Goal: Task Accomplishment & Management: Use online tool/utility

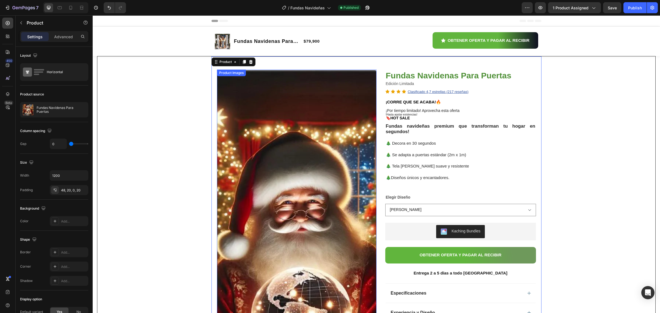
scroll to position [103, 0]
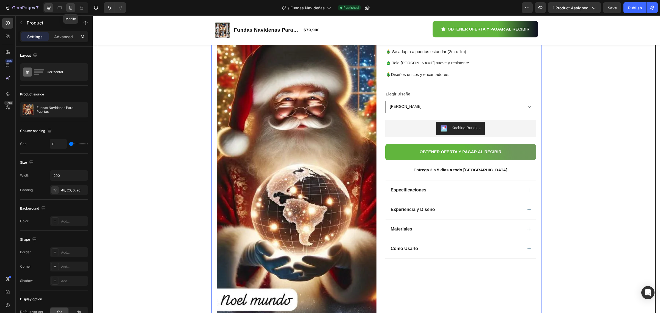
click at [70, 9] on icon at bounding box center [70, 9] width 1 height 1
type input "100%"
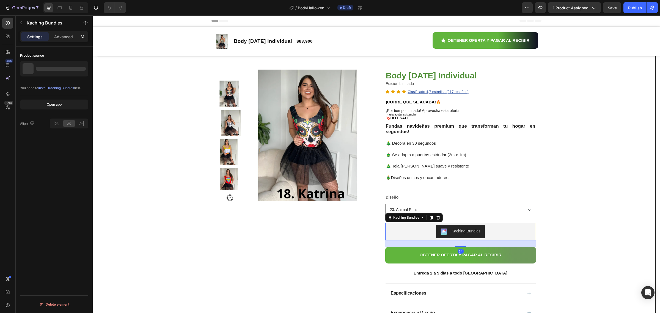
click at [395, 222] on div "Kaching Bundles" at bounding box center [414, 217] width 58 height 9
click at [81, 65] on div at bounding box center [83, 68] width 7 height 7
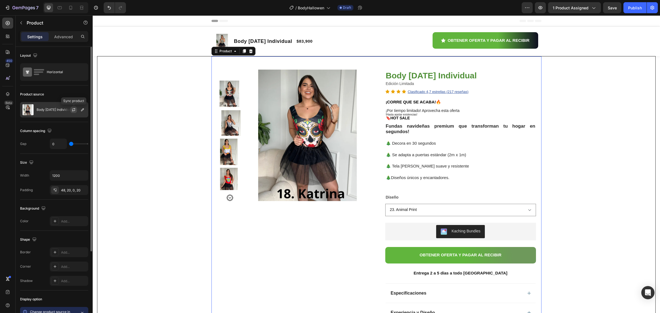
click at [74, 110] on icon "button" at bounding box center [74, 110] width 4 height 4
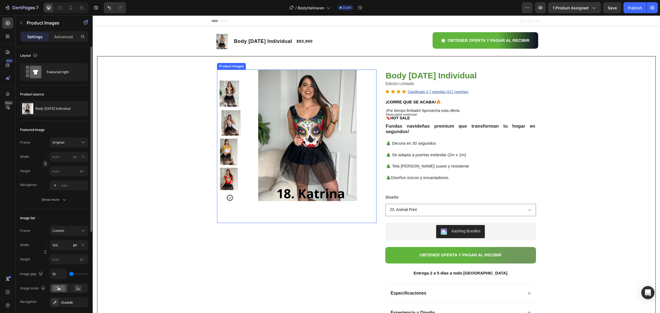
click at [285, 138] on img at bounding box center [311, 136] width 132 height 132
click at [611, 10] on button "Save" at bounding box center [612, 7] width 18 height 11
click at [538, 10] on button "button" at bounding box center [540, 7] width 11 height 11
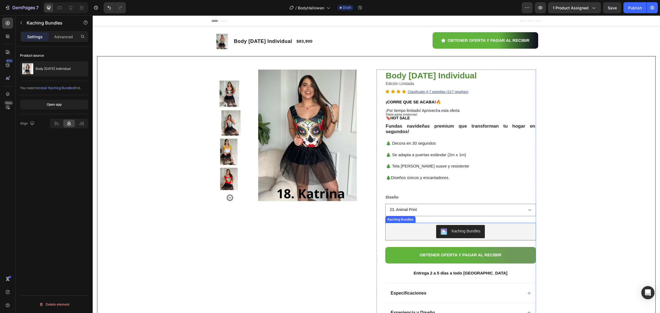
click at [420, 228] on div "Kaching Bundles" at bounding box center [461, 231] width 146 height 13
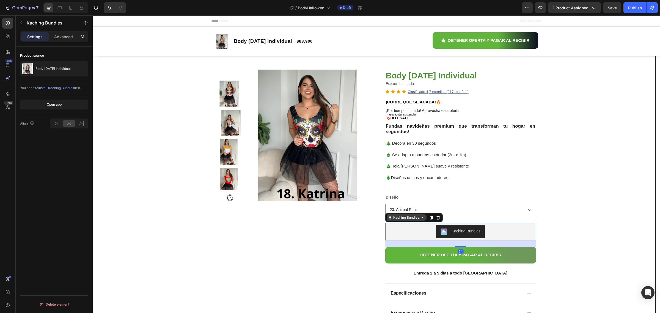
click at [414, 220] on div "Kaching Bundles" at bounding box center [406, 217] width 28 height 5
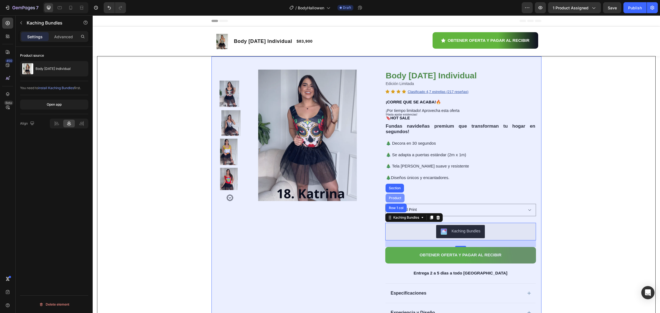
click at [394, 199] on div "Product" at bounding box center [395, 197] width 15 height 3
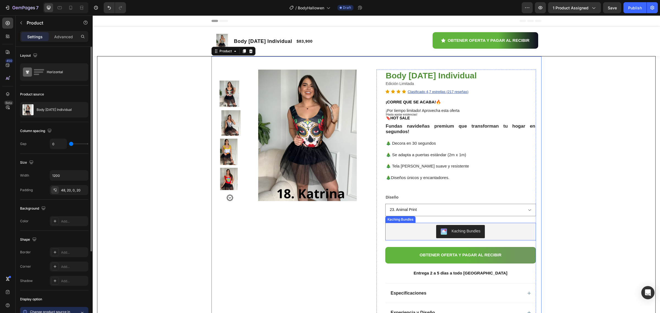
click at [398, 223] on div "Body Halloween Individual Product Title Edición Limitada Text Block Icon Icon I…" at bounding box center [460, 220] width 151 height 301
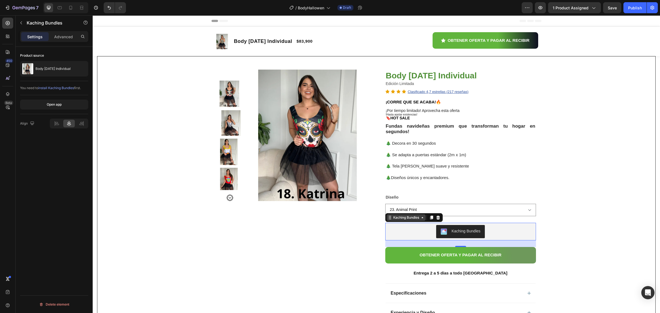
click at [421, 220] on icon at bounding box center [422, 217] width 4 height 4
click at [392, 220] on div "Kaching Bundles" at bounding box center [406, 217] width 28 height 5
click at [395, 221] on div "Kaching Bundles" at bounding box center [406, 217] width 39 height 7
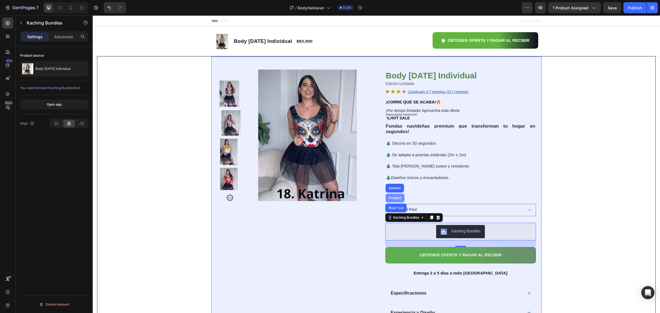
click at [394, 199] on div "Product" at bounding box center [395, 197] width 15 height 3
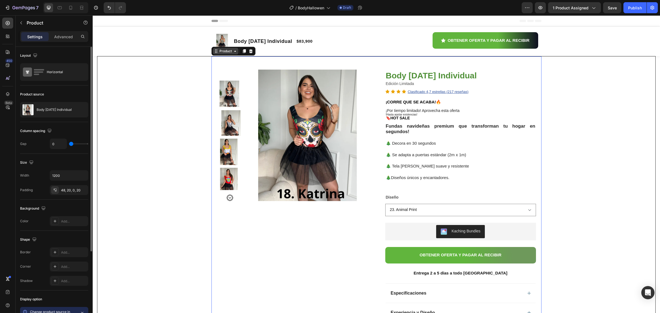
click at [229, 52] on div "Product" at bounding box center [225, 51] width 15 height 5
click at [228, 53] on div "Product" at bounding box center [225, 51] width 15 height 5
click at [233, 53] on icon at bounding box center [235, 51] width 4 height 4
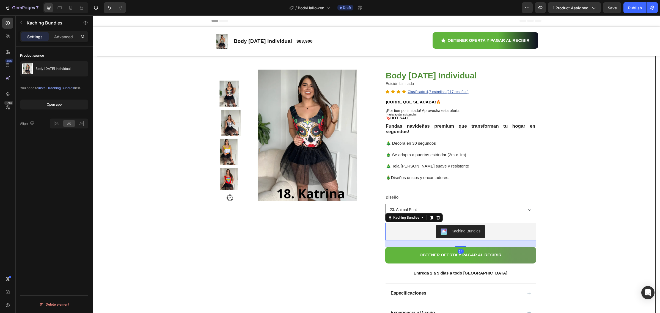
click at [412, 228] on div "Kaching Bundles" at bounding box center [461, 231] width 146 height 13
click at [218, 37] on img at bounding box center [222, 41] width 15 height 15
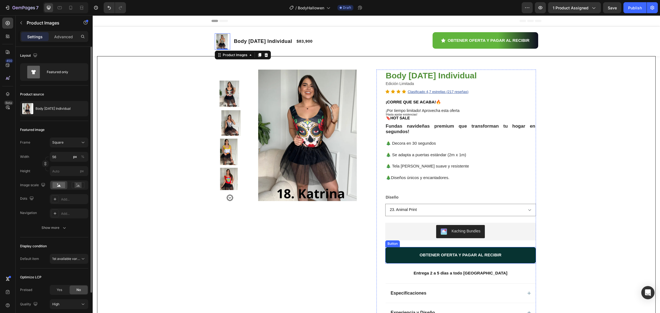
click at [427, 252] on button "OBTENER OFERTA Y PAGAR AL RECIBIR" at bounding box center [460, 255] width 151 height 17
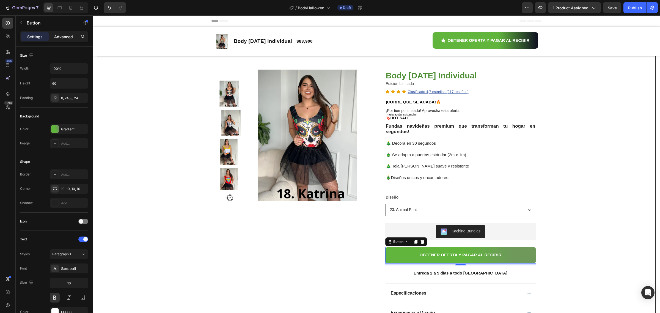
click at [65, 35] on p "Advanced" at bounding box center [63, 37] width 19 height 6
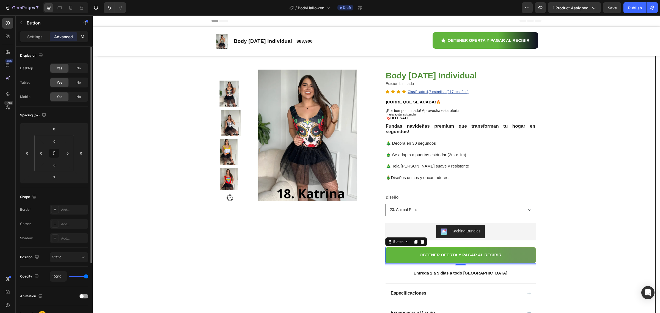
scroll to position [34, 0]
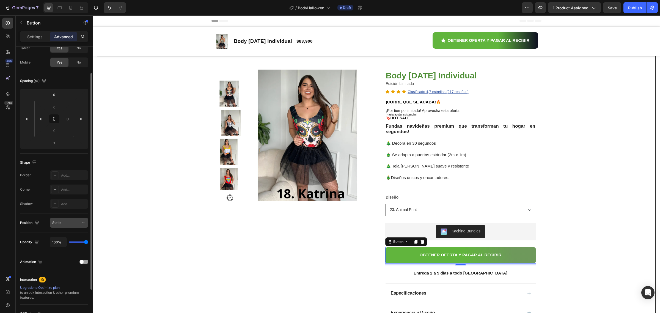
click at [79, 222] on div "Static" at bounding box center [66, 222] width 28 height 5
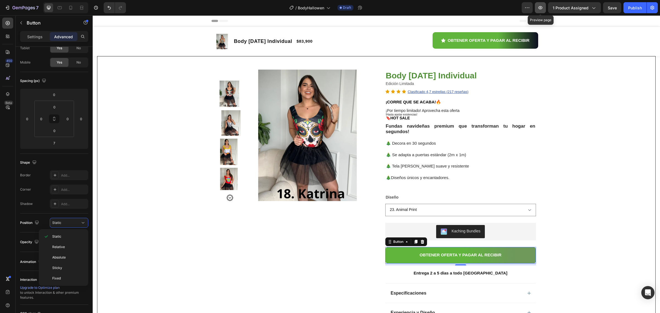
click at [541, 8] on icon "button" at bounding box center [541, 8] width 2 height 2
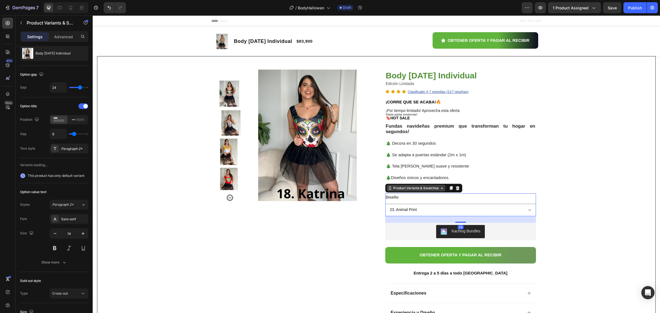
click at [415, 193] on div "Product Variants & Swatches" at bounding box center [423, 188] width 77 height 9
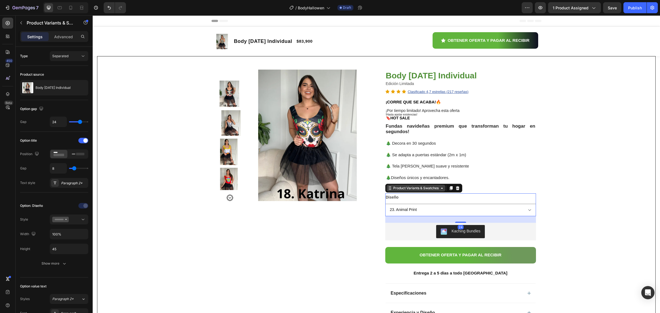
click at [440, 191] on div "Product Variants & Swatches" at bounding box center [416, 188] width 59 height 7
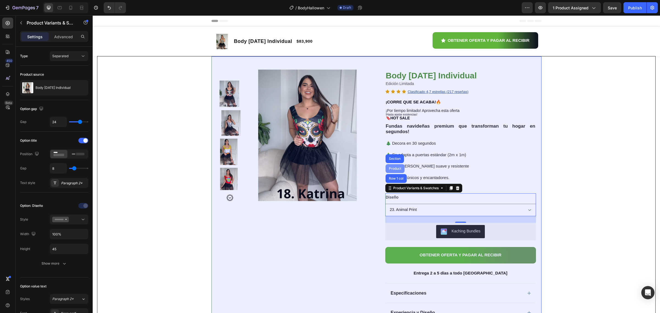
click at [391, 170] on div "Product" at bounding box center [395, 168] width 15 height 3
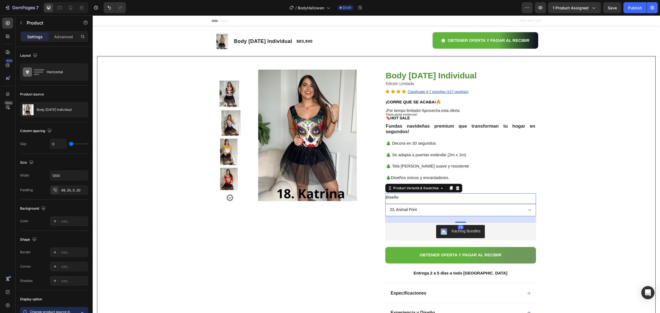
click at [404, 209] on select "23. Animal Print 1.Esqueleto 2. JESSIE 3. Mujer Maravilla 4. Rayo Macqueen 5 Po…" at bounding box center [460, 210] width 151 height 12
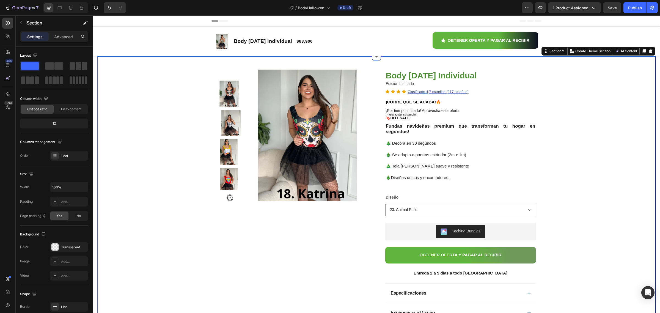
click at [555, 215] on div "Product Images Row Body Halloween Individual Product Title Edición Limitada Tex…" at bounding box center [376, 230] width 558 height 349
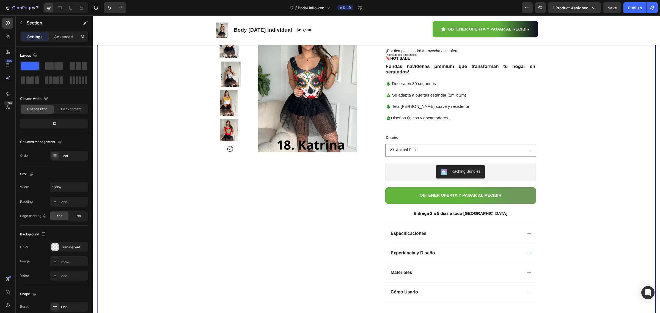
scroll to position [69, 0]
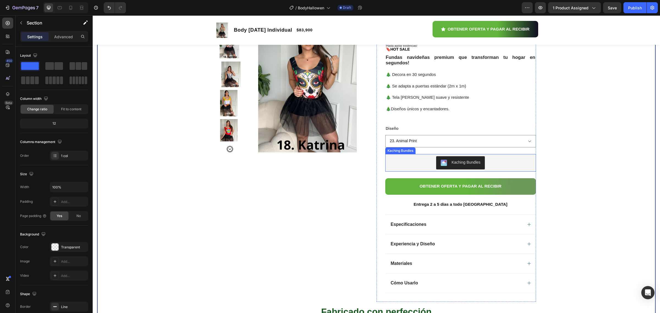
click at [412, 162] on div "Kaching Bundles" at bounding box center [461, 162] width 146 height 13
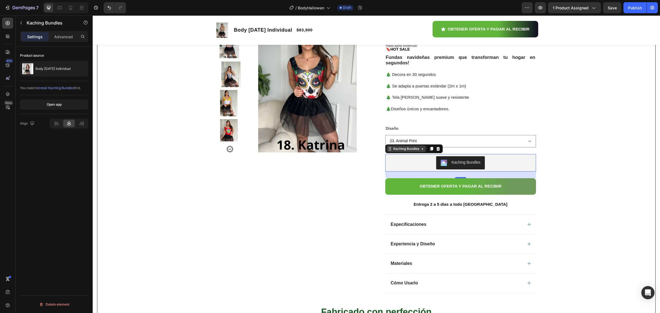
click at [421, 151] on icon at bounding box center [422, 149] width 4 height 4
click at [83, 67] on icon "button" at bounding box center [83, 69] width 4 height 4
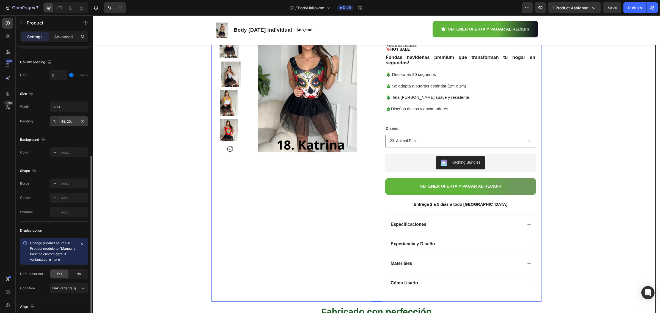
scroll to position [103, 0]
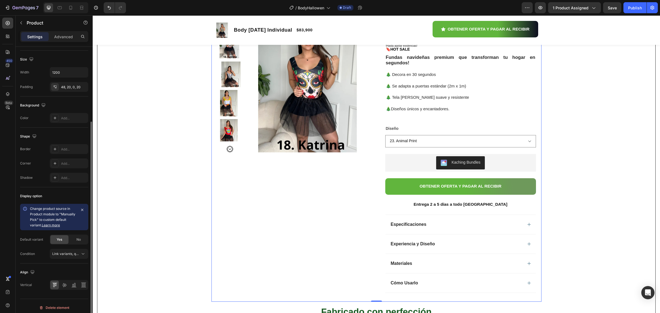
click at [57, 226] on link "Learn more" at bounding box center [51, 225] width 18 height 4
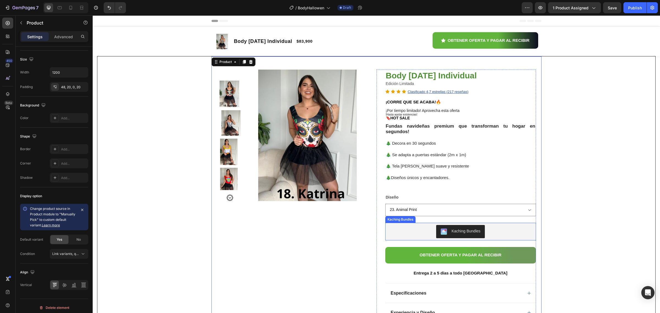
click at [499, 235] on div "Kaching Bundles" at bounding box center [461, 231] width 146 height 13
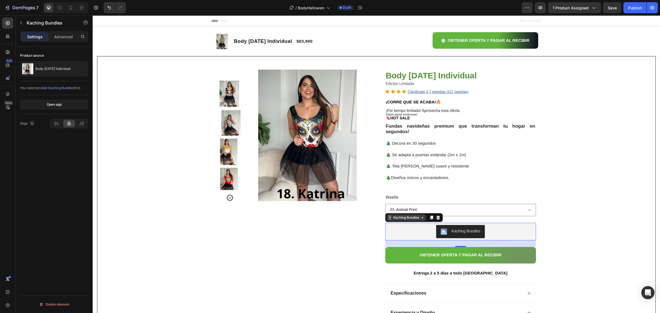
click at [422, 219] on icon at bounding box center [422, 217] width 4 height 4
click at [470, 232] on div "Kaching Bundles" at bounding box center [466, 231] width 29 height 6
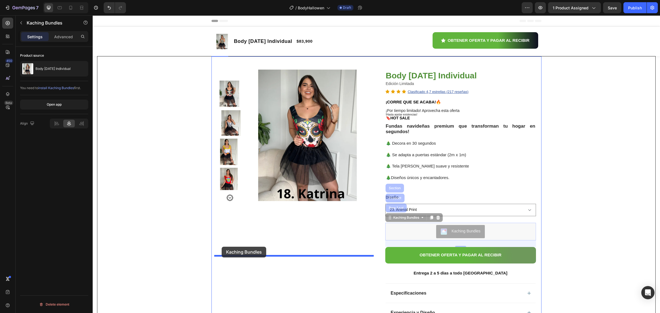
drag, startPoint x: 469, startPoint y: 229, endPoint x: 221, endPoint y: 247, distance: 247.7
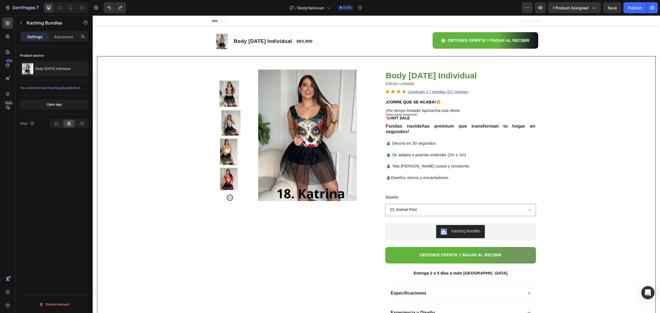
click at [439, 229] on button "Kaching Bundles" at bounding box center [460, 231] width 49 height 13
click at [414, 230] on div "Kaching Bundles" at bounding box center [461, 231] width 146 height 13
click at [391, 228] on div "Kaching Bundles" at bounding box center [461, 231] width 146 height 13
click at [455, 233] on div "Kaching Bundles" at bounding box center [466, 231] width 29 height 6
click at [549, 223] on div "Product Images Row Body Halloween Individual Product Title Edición Limitada Tex…" at bounding box center [376, 230] width 558 height 349
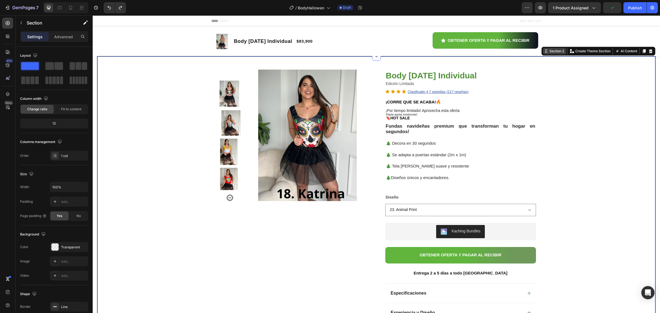
click at [554, 53] on div "Section 2" at bounding box center [557, 51] width 17 height 5
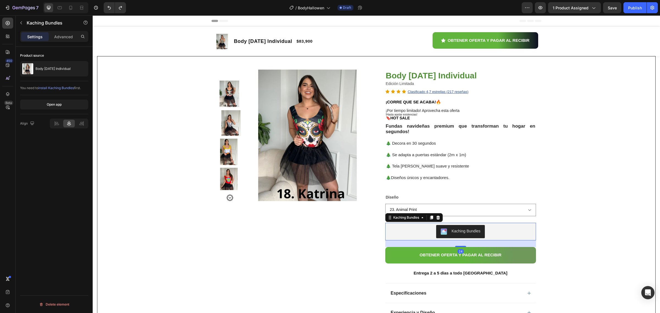
click at [456, 229] on div "Kaching Bundles" at bounding box center [466, 231] width 29 height 6
click at [6, 35] on icon at bounding box center [8, 37] width 6 height 6
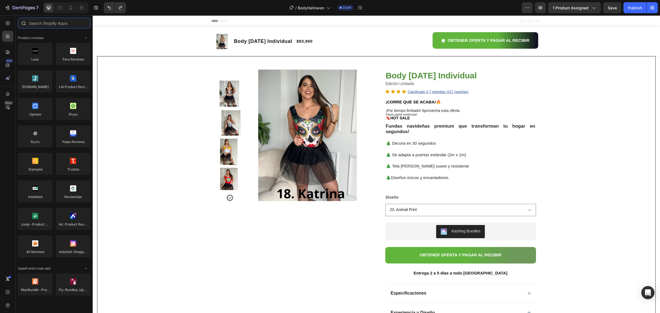
click at [51, 24] on input "text" at bounding box center [54, 23] width 73 height 11
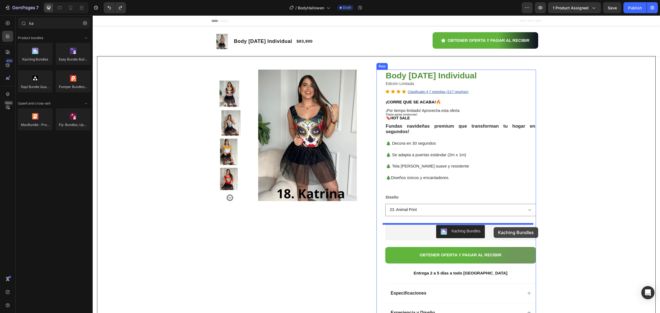
drag, startPoint x: 128, startPoint y: 68, endPoint x: 494, endPoint y: 227, distance: 398.7
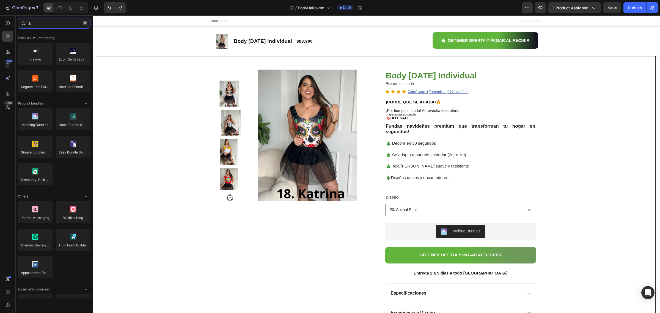
click at [49, 21] on input "k" at bounding box center [54, 23] width 73 height 11
type input "ka"
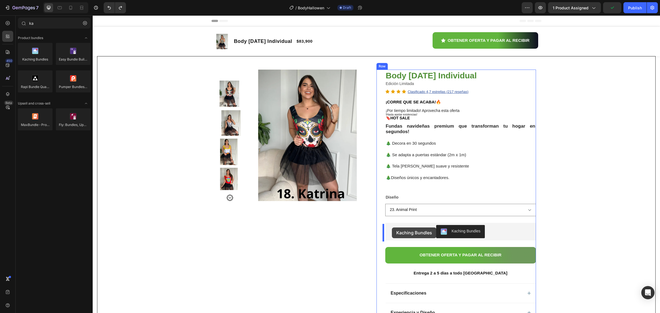
drag, startPoint x: 137, startPoint y: 71, endPoint x: 392, endPoint y: 228, distance: 299.4
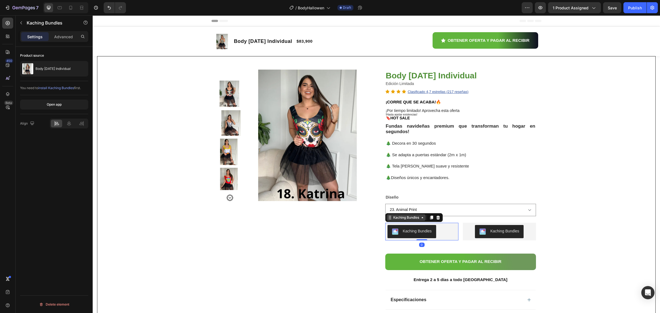
click at [398, 220] on div "Kaching Bundles" at bounding box center [406, 217] width 28 height 5
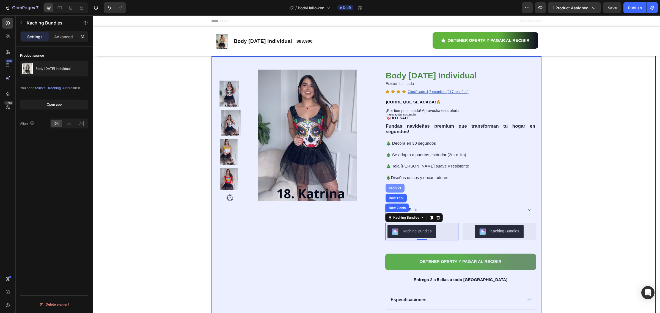
click at [394, 188] on div "Product" at bounding box center [395, 188] width 15 height 3
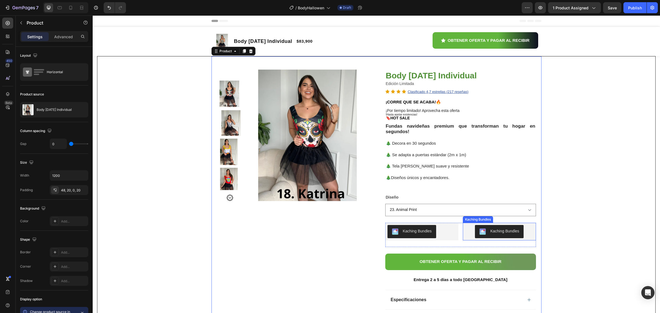
click at [475, 236] on button "Kaching Bundles" at bounding box center [499, 231] width 49 height 13
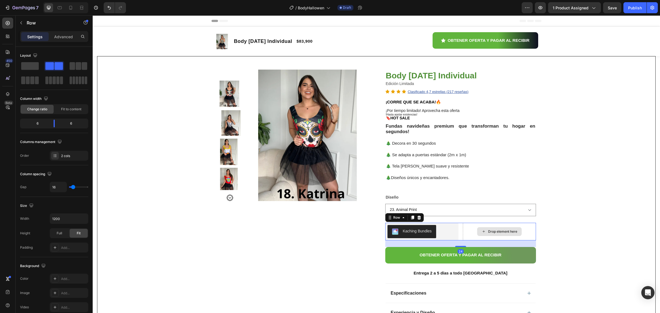
click at [464, 237] on div "Drop element here" at bounding box center [499, 232] width 73 height 18
click at [469, 234] on div "Drop element here" at bounding box center [499, 232] width 73 height 18
click at [472, 232] on div "Drop element here" at bounding box center [499, 232] width 73 height 18
click at [479, 231] on div "Drop element here" at bounding box center [499, 231] width 45 height 9
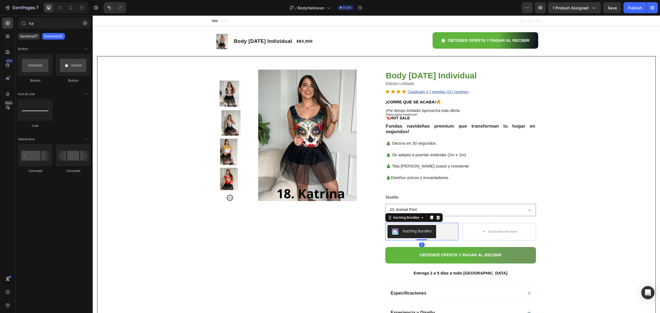
click at [421, 235] on div "Kaching Bundles" at bounding box center [412, 231] width 40 height 7
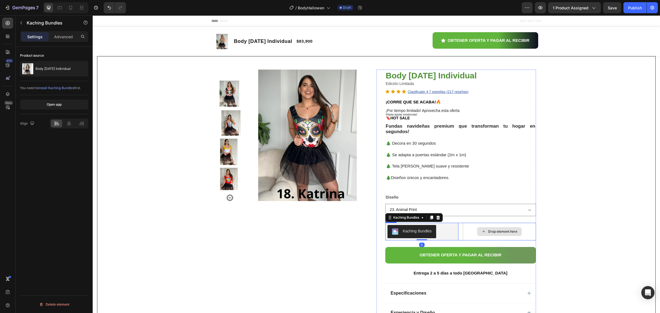
click at [478, 233] on div "Drop element here" at bounding box center [499, 231] width 45 height 9
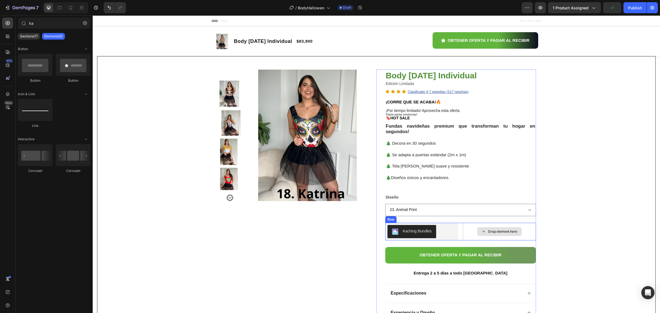
drag, startPoint x: 499, startPoint y: 234, endPoint x: 494, endPoint y: 237, distance: 4.8
click at [497, 234] on div "Drop element here" at bounding box center [502, 231] width 29 height 4
click at [482, 233] on icon at bounding box center [484, 231] width 4 height 5
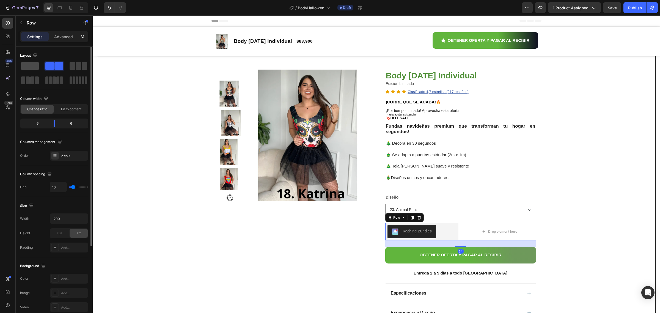
click at [28, 62] on span at bounding box center [30, 66] width 18 height 8
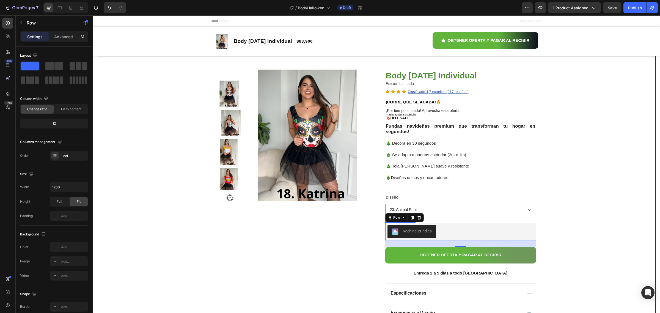
click at [467, 235] on div "Kaching Bundles" at bounding box center [461, 231] width 146 height 13
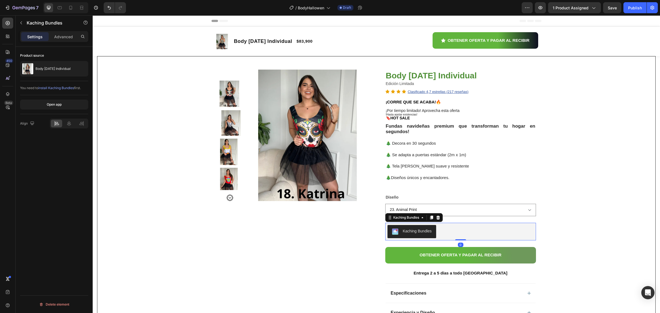
click at [420, 231] on div "Kaching Bundles" at bounding box center [417, 231] width 29 height 6
drag, startPoint x: 69, startPoint y: 121, endPoint x: 70, endPoint y: 124, distance: 3.7
click at [69, 121] on icon at bounding box center [69, 124] width 6 height 6
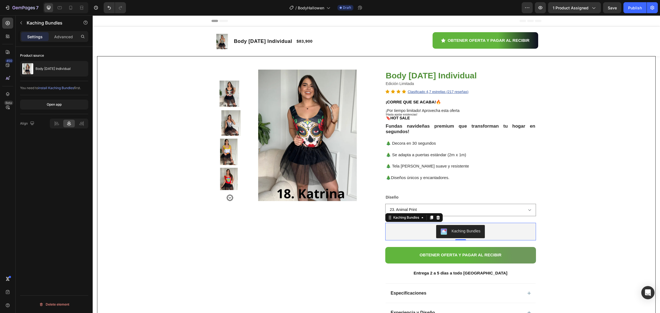
click at [508, 229] on div "Kaching Bundles" at bounding box center [461, 231] width 146 height 13
click at [610, 4] on button "Save" at bounding box center [612, 7] width 18 height 11
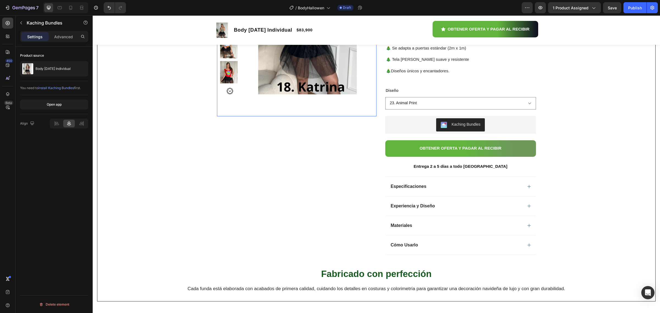
scroll to position [9, 0]
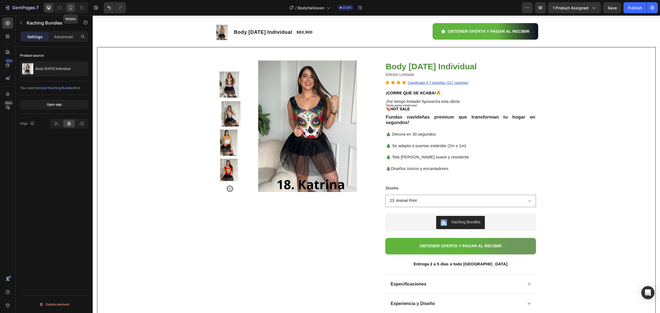
click at [70, 10] on div at bounding box center [70, 7] width 9 height 9
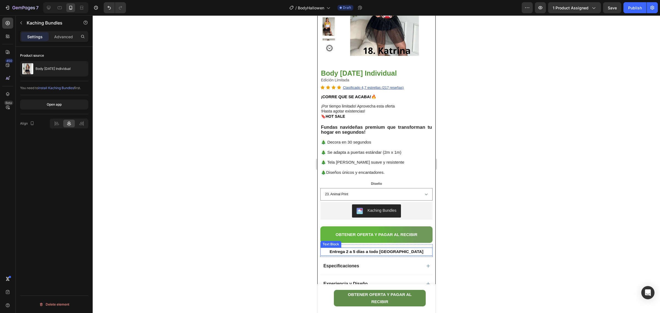
scroll to position [69, 0]
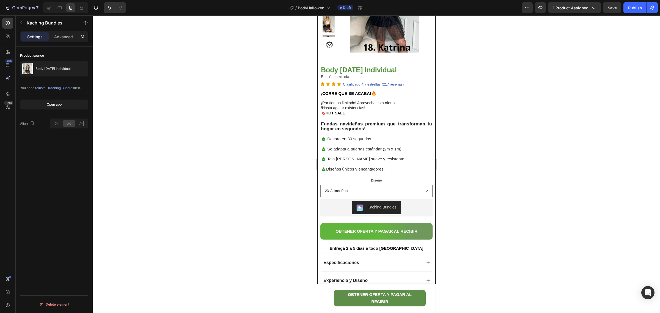
click at [341, 205] on div "Kaching Bundles" at bounding box center [376, 207] width 108 height 13
click at [353, 202] on button "Kaching Bundles" at bounding box center [376, 207] width 49 height 13
click at [353, 205] on button "Kaching Bundles" at bounding box center [376, 207] width 49 height 13
click at [360, 211] on button "Kaching Bundles" at bounding box center [376, 207] width 49 height 13
click at [62, 71] on div "Body Halloween Individual" at bounding box center [54, 68] width 68 height 15
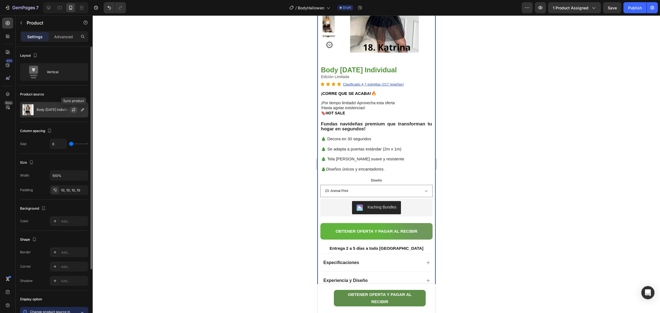
click at [75, 109] on icon "button" at bounding box center [73, 109] width 3 height 2
click at [385, 212] on button "Kaching Bundles" at bounding box center [376, 207] width 49 height 13
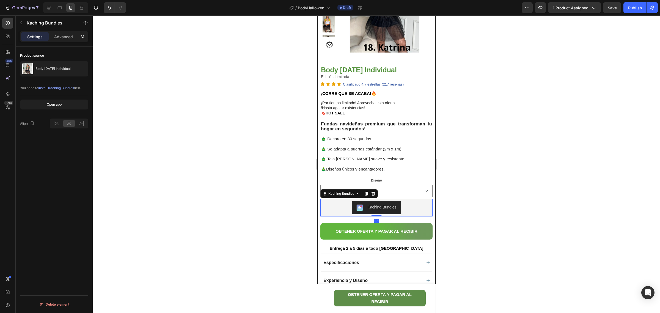
click at [389, 209] on div "Kaching Bundles" at bounding box center [381, 207] width 29 height 6
click at [354, 193] on div "Kaching Bundles" at bounding box center [341, 193] width 28 height 5
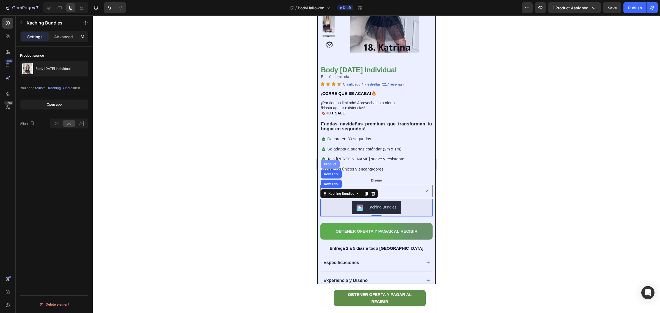
click at [334, 163] on div "Product" at bounding box center [330, 164] width 15 height 3
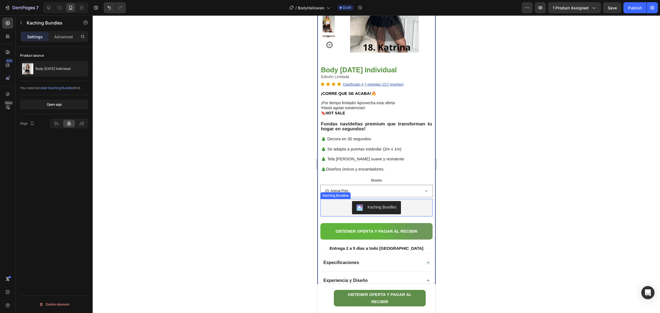
click at [412, 208] on div "Kaching Bundles" at bounding box center [376, 207] width 108 height 13
click at [352, 193] on div "Kaching Bundles" at bounding box center [341, 193] width 28 height 5
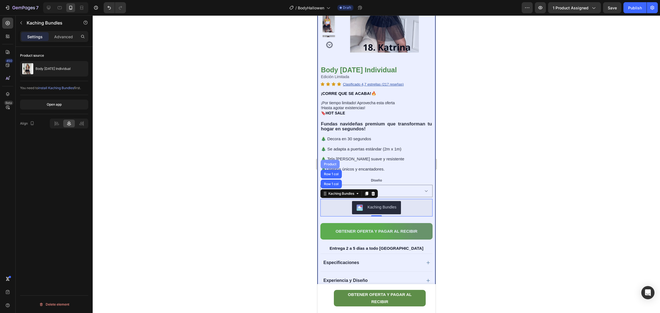
click at [329, 163] on div "Product" at bounding box center [330, 164] width 15 height 3
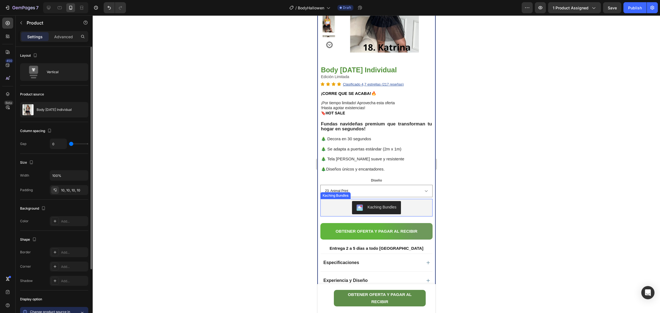
click at [359, 203] on button "Kaching Bundles" at bounding box center [376, 207] width 49 height 13
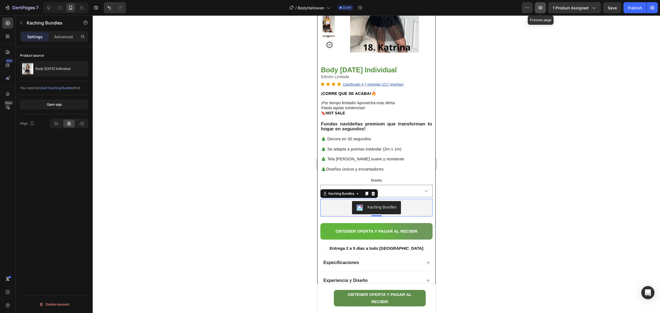
click at [540, 10] on icon "button" at bounding box center [541, 8] width 6 height 6
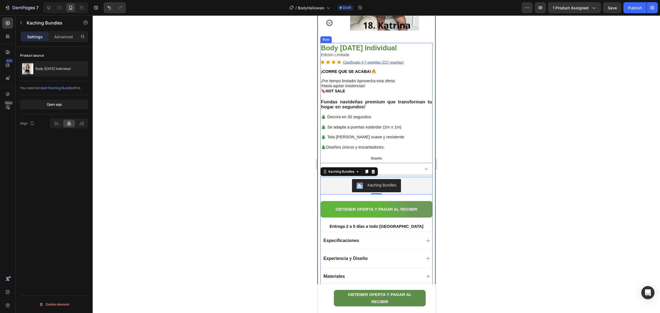
scroll to position [103, 0]
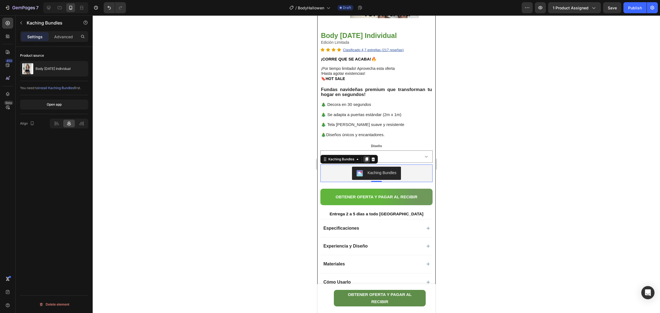
click at [367, 159] on icon at bounding box center [366, 159] width 3 height 4
click at [418, 177] on div "Kaching Bundles" at bounding box center [376, 173] width 108 height 13
click at [416, 169] on div "Kaching Bundles" at bounding box center [376, 173] width 108 height 13
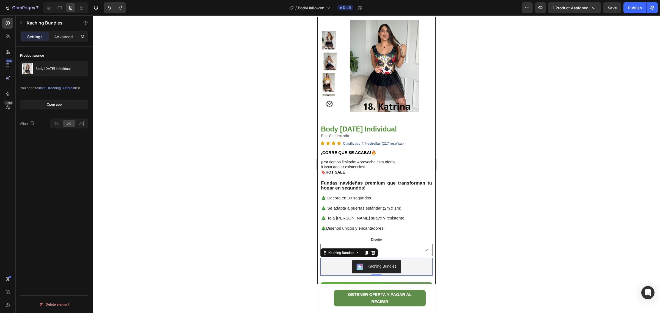
scroll to position [0, 0]
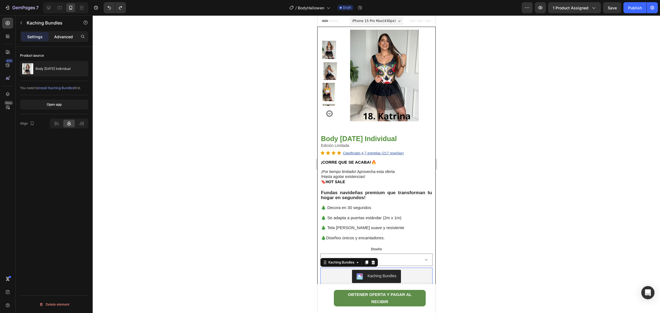
click at [58, 36] on p "Advanced" at bounding box center [63, 37] width 19 height 6
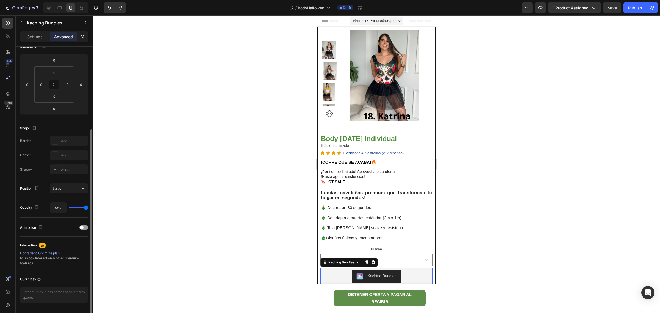
scroll to position [86, 0]
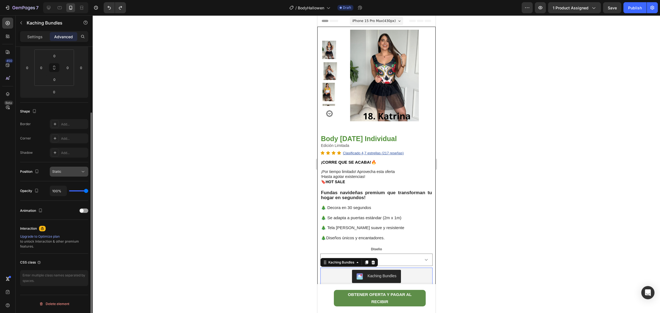
click at [83, 174] on icon at bounding box center [83, 172] width 6 height 6
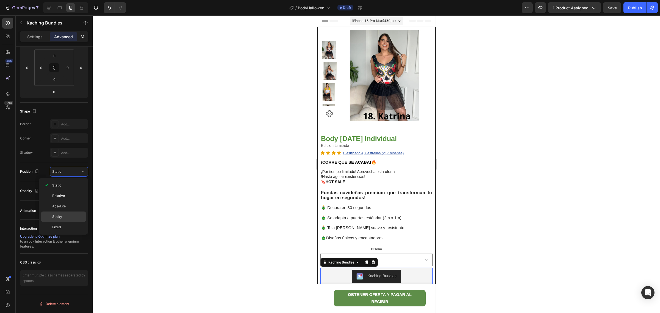
click at [70, 216] on p "Sticky" at bounding box center [67, 216] width 31 height 5
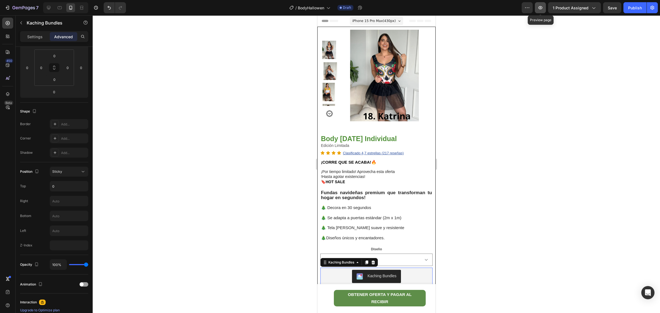
click at [541, 9] on icon "button" at bounding box center [541, 8] width 6 height 6
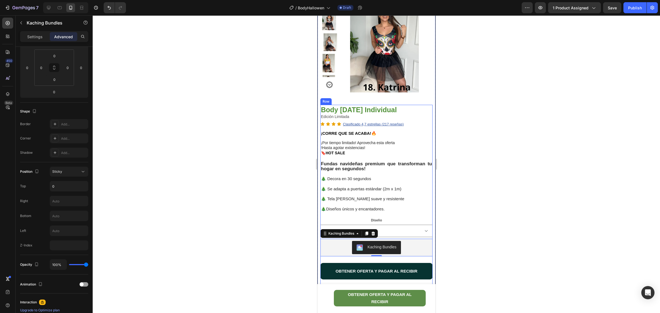
scroll to position [69, 0]
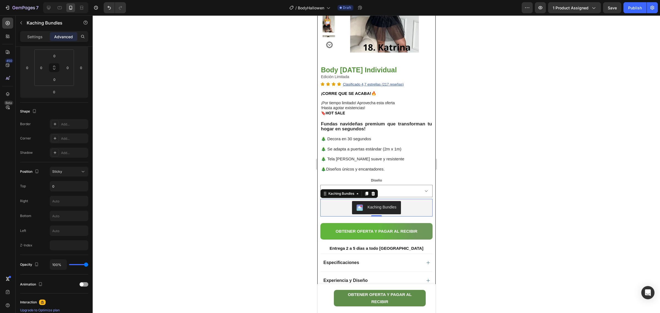
click at [414, 204] on div "Kaching Bundles" at bounding box center [376, 207] width 108 height 13
click at [338, 197] on div "Kaching Bundles" at bounding box center [349, 193] width 58 height 9
click at [341, 195] on div "Kaching Bundles" at bounding box center [341, 193] width 28 height 5
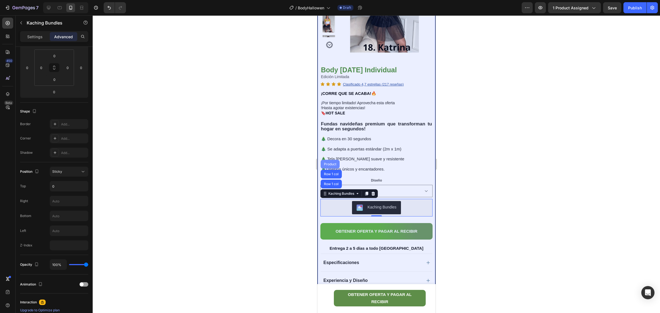
click at [328, 161] on div "Product" at bounding box center [330, 164] width 19 height 9
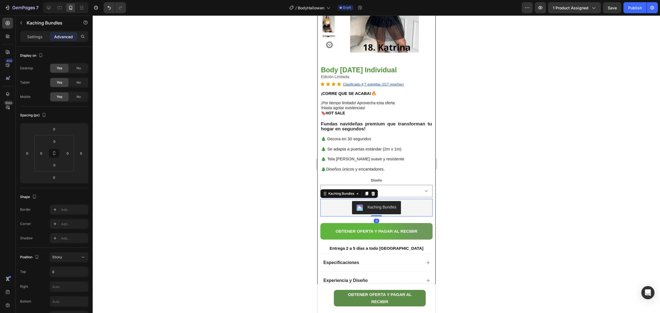
click at [395, 212] on button "Kaching Bundles" at bounding box center [376, 207] width 49 height 13
click at [419, 212] on div "Kaching Bundles" at bounding box center [376, 207] width 108 height 13
click at [357, 194] on icon at bounding box center [357, 193] width 4 height 4
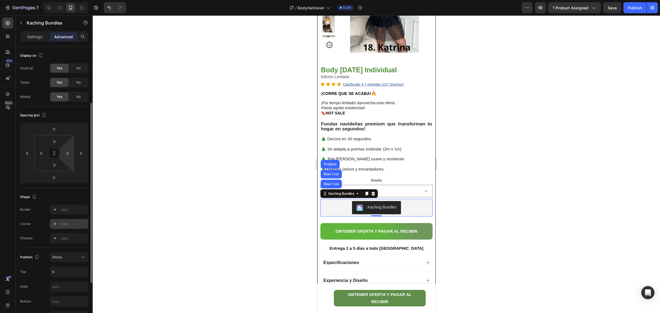
scroll to position [69, 0]
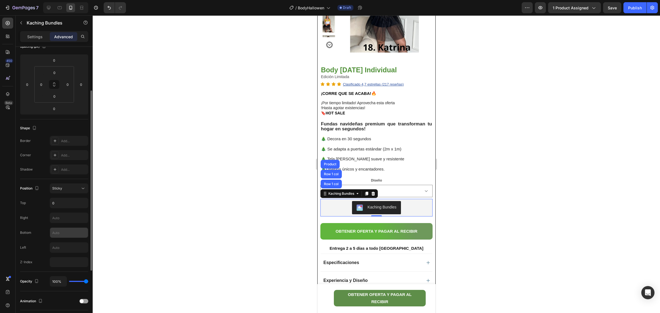
click at [62, 232] on input "text" at bounding box center [69, 233] width 38 height 10
click at [29, 234] on div "Bottom" at bounding box center [25, 232] width 11 height 5
click at [84, 191] on icon at bounding box center [83, 189] width 6 height 6
click at [489, 251] on div at bounding box center [377, 164] width 568 height 298
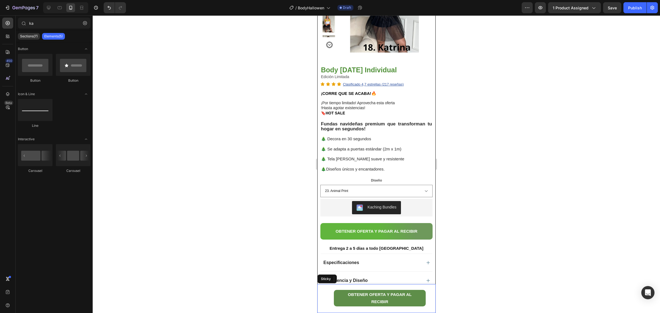
click at [426, 288] on div "Product Images Body Halloween Individual Product Title $83,900 Product Price Pr…" at bounding box center [376, 298] width 118 height 29
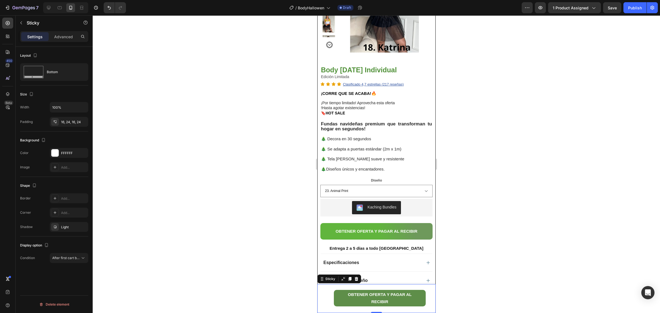
click at [478, 277] on div at bounding box center [377, 164] width 568 height 298
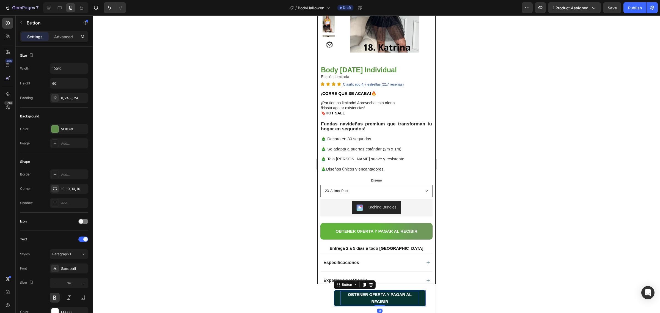
click at [380, 299] on span "OBTENER OFERTA Y PAGAR AL RECIBIR" at bounding box center [380, 298] width 64 height 12
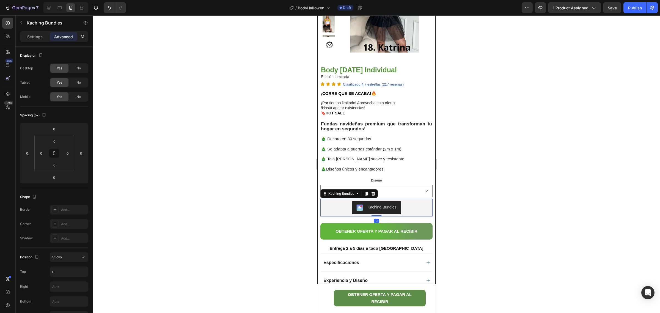
click at [335, 209] on div "Kaching Bundles" at bounding box center [376, 207] width 108 height 13
click at [338, 194] on div "Kaching Bundles" at bounding box center [341, 193] width 28 height 5
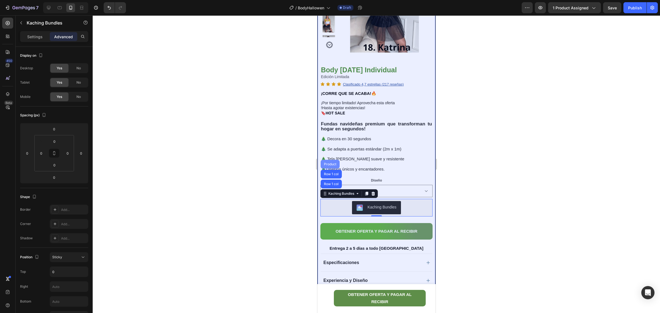
click at [333, 163] on div "Product" at bounding box center [330, 164] width 15 height 3
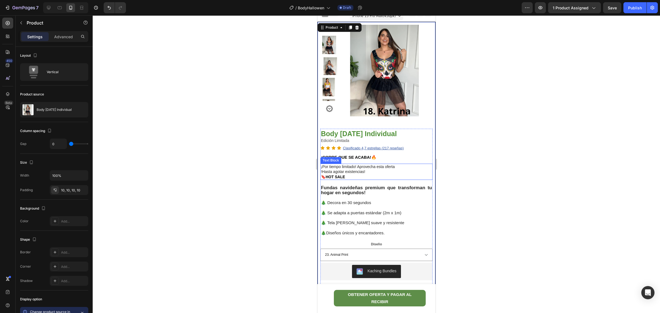
scroll to position [0, 0]
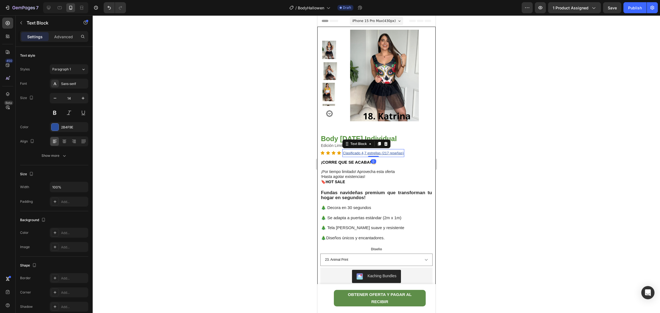
click at [385, 154] on u "Clasificado 4,7 estrellas (217 reseñas)" at bounding box center [373, 153] width 61 height 4
click at [364, 153] on u "Clasificado 4,7 estrellas (150 reseñas)" at bounding box center [373, 153] width 61 height 4
click at [367, 153] on u "Clasificado 4,7 estrellas (150 reseñas)" at bounding box center [373, 153] width 61 height 4
click at [475, 181] on div at bounding box center [377, 164] width 568 height 298
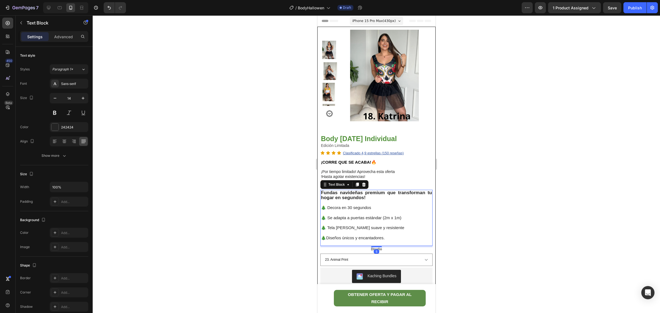
click at [356, 214] on p at bounding box center [376, 212] width 111 height 5
click at [366, 252] on div "Diseño 23. Animal Print 1.Esqueleto 2. JESSIE 3. Mujer Maravilla 4. Rayo Macque…" at bounding box center [376, 256] width 112 height 19
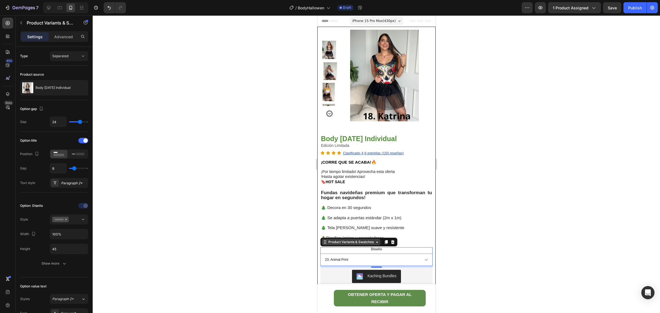
click at [376, 244] on div "Product Variants & Swatches" at bounding box center [351, 242] width 59 height 7
click at [362, 243] on div "Product Variants & Swatches" at bounding box center [351, 242] width 48 height 5
click at [333, 245] on div "Product Variants & Swatches" at bounding box center [351, 242] width 59 height 7
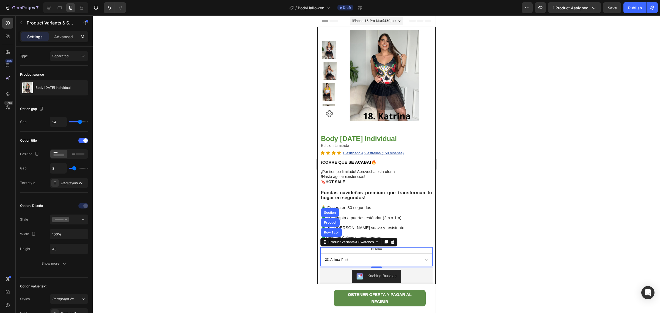
click at [419, 261] on select "23. Animal Print 1.Esqueleto 2. JESSIE 3. Mujer Maravilla 4. Rayo Macqueen 5 Po…" at bounding box center [376, 260] width 112 height 12
click at [422, 273] on div "Kaching Bundles" at bounding box center [376, 276] width 108 height 13
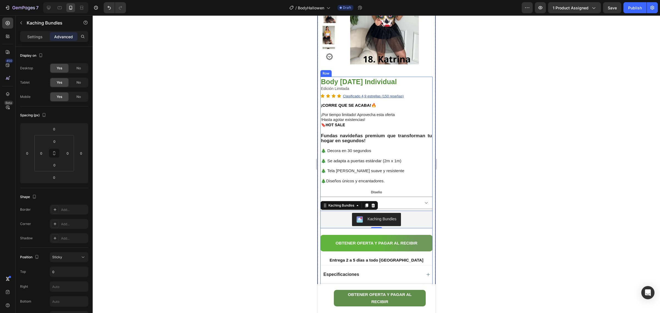
scroll to position [69, 0]
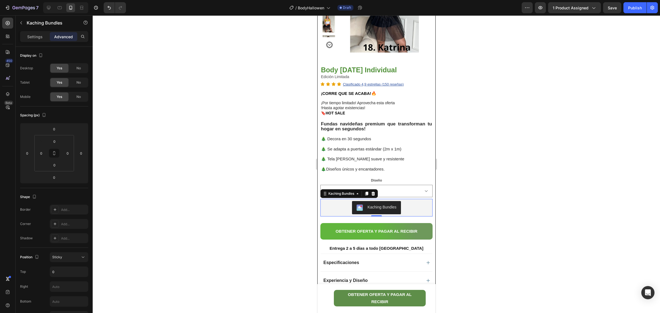
click at [404, 204] on div "Kaching Bundles" at bounding box center [376, 207] width 108 height 13
click at [614, 6] on span "Save" at bounding box center [612, 8] width 9 height 5
click at [629, 8] on div "Publish" at bounding box center [635, 8] width 14 height 6
click at [363, 6] on icon "button" at bounding box center [364, 8] width 4 height 4
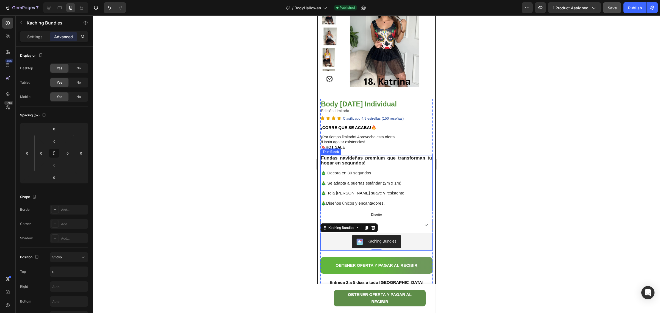
scroll to position [0, 0]
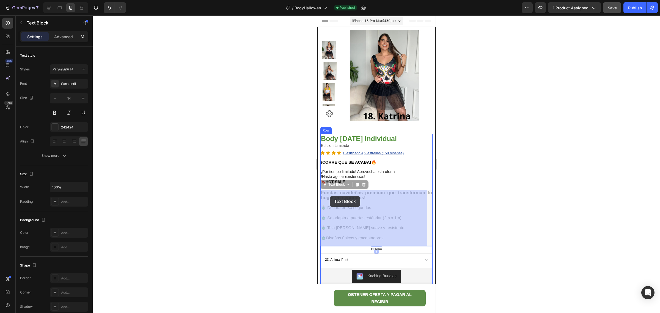
drag, startPoint x: 363, startPoint y: 197, endPoint x: 330, endPoint y: 196, distance: 33.3
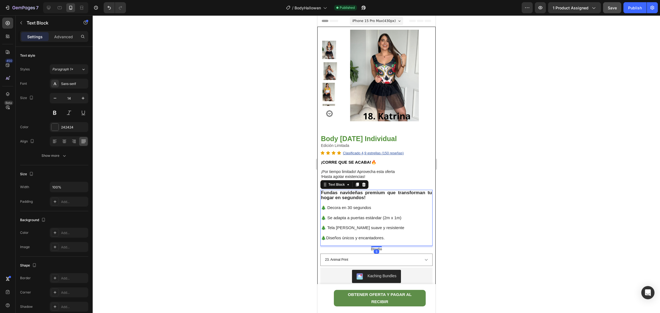
click at [338, 195] on strong "Fundas navideñas premium que transforman tu hogar en segundos!" at bounding box center [376, 195] width 111 height 10
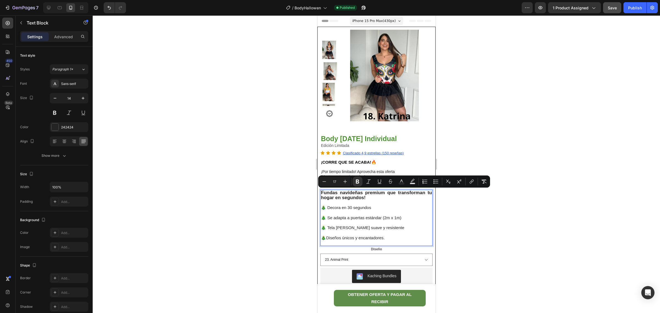
click at [362, 197] on strong "Fundas navideñas premium que transforman tu hogar en segundos!" at bounding box center [376, 195] width 111 height 10
drag, startPoint x: 364, startPoint y: 197, endPoint x: 321, endPoint y: 193, distance: 43.1
click at [321, 193] on strong "Fundas navideñas premium que transforman tu hogar en segundos!" at bounding box center [376, 195] width 111 height 10
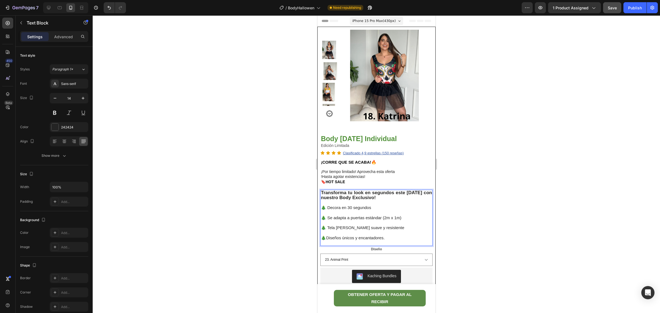
click at [395, 236] on p "🎄Diseños únicos y encantadores." at bounding box center [376, 238] width 111 height 5
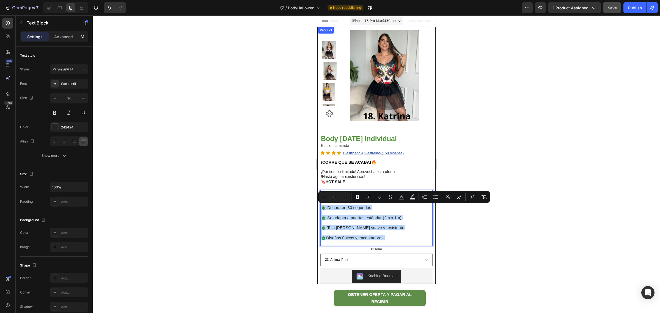
drag, startPoint x: 390, startPoint y: 239, endPoint x: 318, endPoint y: 209, distance: 78.3
click at [318, 209] on div "Product Images Row Body Halloween Individual Product Title Edición Limitada Tex…" at bounding box center [377, 215] width 118 height 376
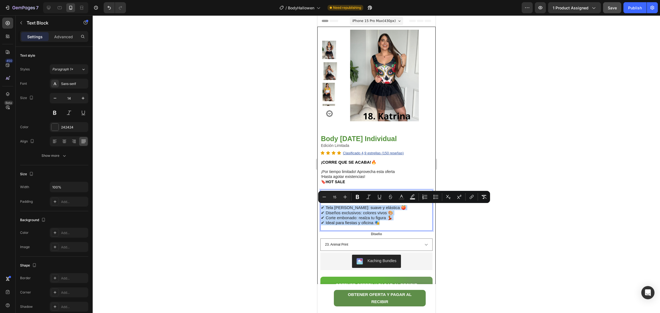
drag, startPoint x: 396, startPoint y: 221, endPoint x: 634, endPoint y: 221, distance: 237.7
click at [346, 197] on icon "Editor contextual toolbar" at bounding box center [346, 197] width 4 height 4
type input "17"
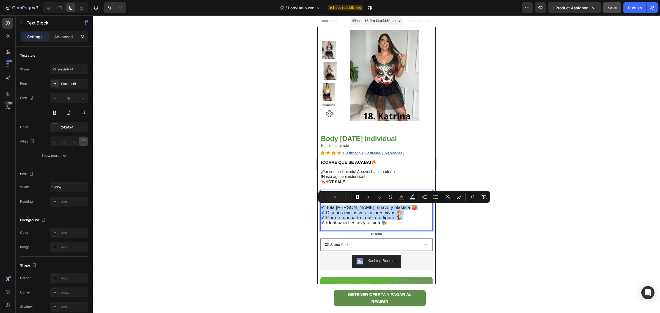
click at [409, 221] on p "✔ Tela piel de durazno: suave y elástica 🍑 ✔ Diseños exclusivos: colores vivos …" at bounding box center [376, 215] width 111 height 20
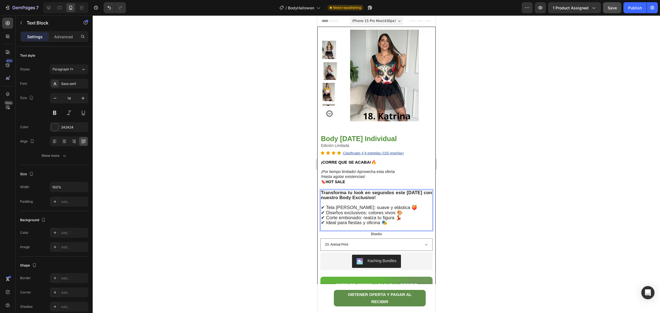
click at [325, 208] on span "✔ Tela piel de durazno: suave y elástica 🍑" at bounding box center [369, 207] width 96 height 5
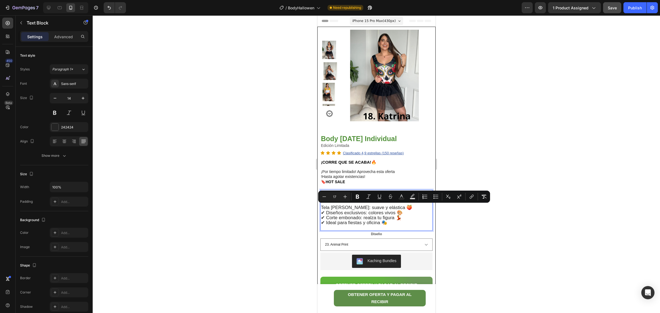
click at [403, 207] on span "Tela piel de durazno: suave y elástica 🍑" at bounding box center [366, 207] width 91 height 5
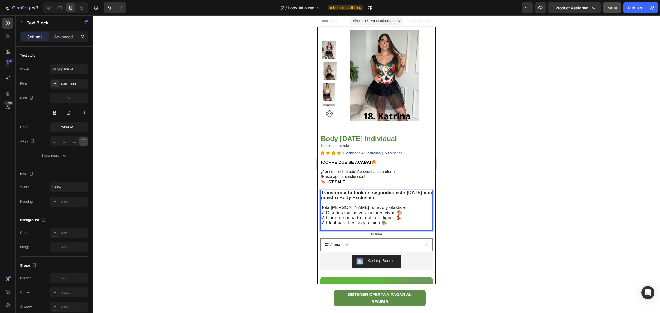
click at [323, 208] on span "Tela piel de durazno: suave y elástica" at bounding box center [363, 207] width 84 height 5
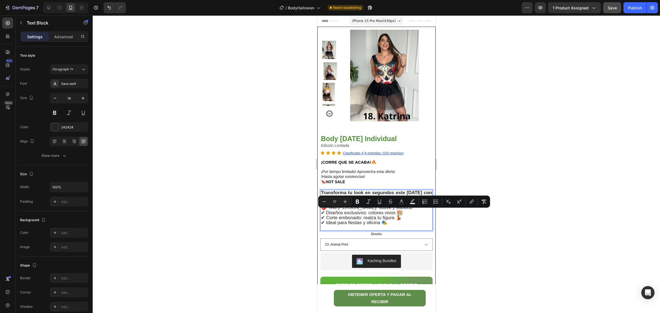
click at [399, 213] on span "✔ Diseños exclusivos: colores vivos 🎨" at bounding box center [362, 212] width 82 height 5
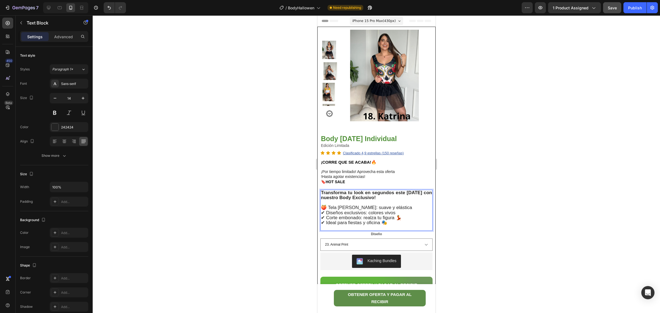
drag, startPoint x: 325, startPoint y: 212, endPoint x: 329, endPoint y: 213, distance: 3.4
click at [325, 212] on span "✔ Diseños exclusivos: colores vivos" at bounding box center [358, 212] width 75 height 5
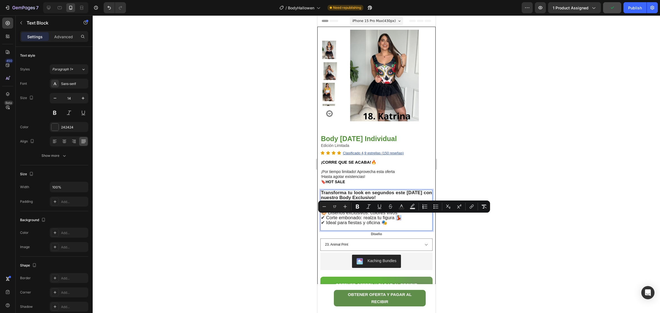
click at [398, 220] on span "✔ Corte embonado: realza tu figura 💃" at bounding box center [361, 217] width 81 height 5
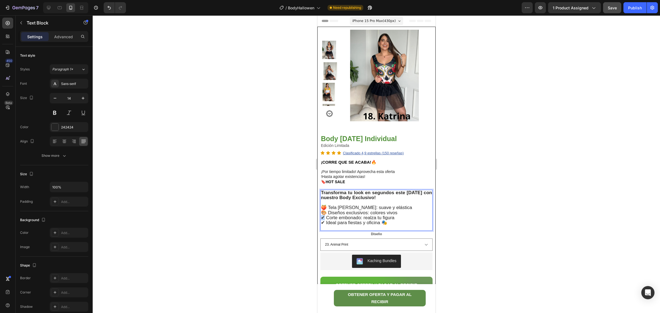
drag, startPoint x: 325, startPoint y: 218, endPoint x: 322, endPoint y: 220, distance: 3.6
click at [322, 220] on span "✔ Corte embonado: realza tu figura" at bounding box center [357, 217] width 73 height 5
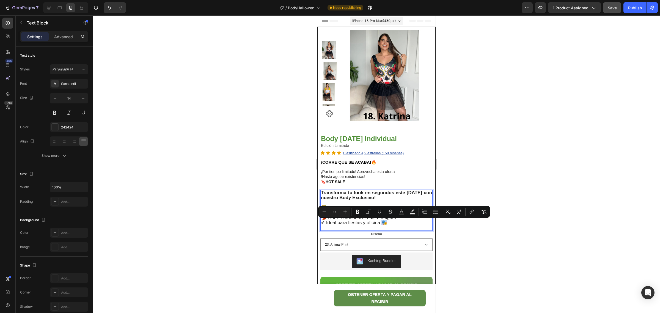
drag, startPoint x: 387, startPoint y: 221, endPoint x: 383, endPoint y: 223, distance: 4.6
click at [383, 223] on span "✔ Ideal para fiestas y oficina 🎭" at bounding box center [354, 222] width 66 height 5
drag, startPoint x: 326, startPoint y: 223, endPoint x: 317, endPoint y: 221, distance: 9.1
click at [318, 221] on div "Product Images Row Body Halloween Individual Product Title Edición Limitada Tex…" at bounding box center [377, 207] width 118 height 361
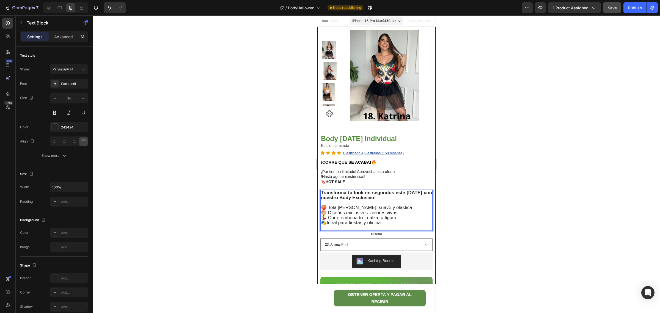
click at [410, 211] on p "🍑 Tela piel de durazno: suave y elástica 🎨 Diseños exclusivos: colores vivos 💃 …" at bounding box center [376, 215] width 111 height 20
click at [410, 204] on p "Rich Text Editor. Editing area: main" at bounding box center [376, 202] width 111 height 5
click at [409, 209] on p "🍑 Tela piel de durazno: suave y elástica 🎨 Diseños exclusivos: colores vivos 💃 …" at bounding box center [376, 215] width 111 height 20
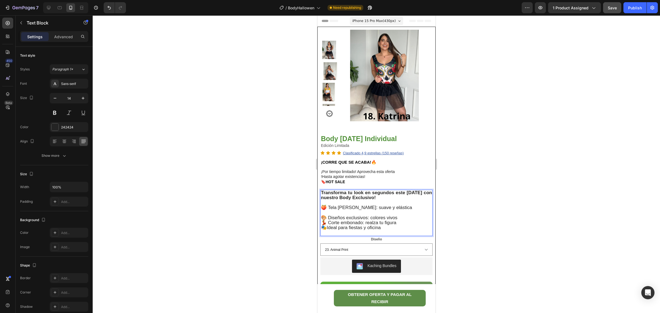
click at [403, 219] on p "🎨 Diseños exclusivos: colores vivos 💃 Corte embonado: realza tu figura 🎭Ideal p…" at bounding box center [376, 220] width 111 height 20
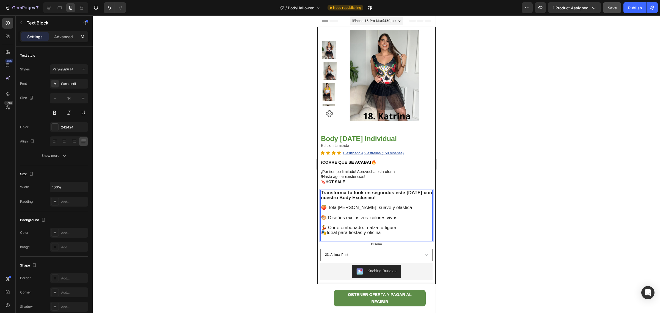
click at [406, 228] on p "⁠⁠⁠⁠⁠⁠⁠ 💃 Corte embonado: realza tu figura 🎭Ideal para fiestas y oficina" at bounding box center [376, 227] width 111 height 15
click at [396, 227] on span "💃 Corte embonado: realza tu figura" at bounding box center [358, 227] width 75 height 5
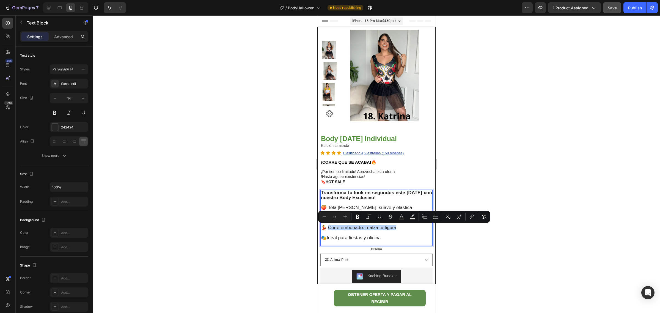
drag, startPoint x: 397, startPoint y: 228, endPoint x: 330, endPoint y: 226, distance: 67.2
click at [330, 226] on span "💃 Corte embonado: realza tu figura" at bounding box center [358, 227] width 75 height 5
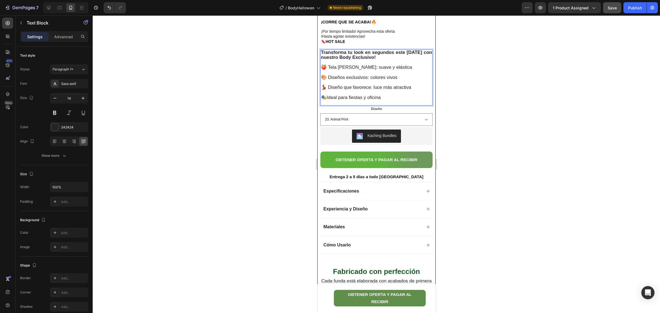
scroll to position [172, 0]
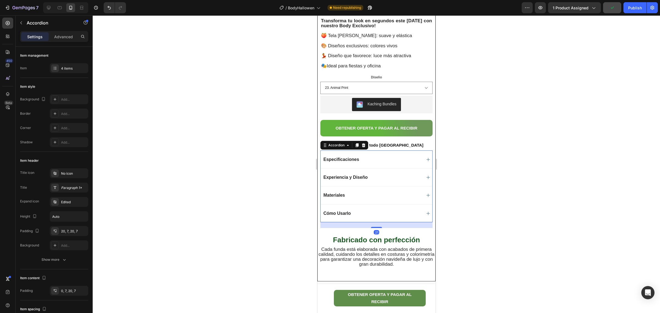
click at [403, 157] on div "Especificaciones" at bounding box center [371, 159] width 99 height 7
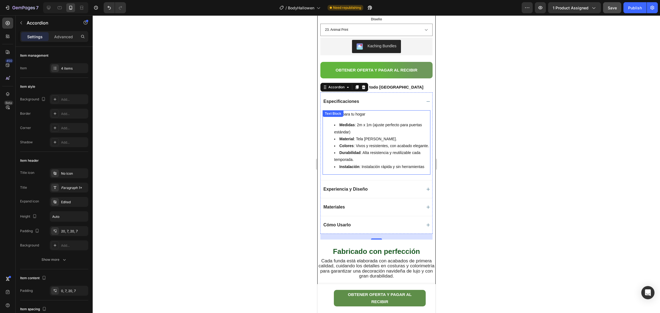
scroll to position [241, 0]
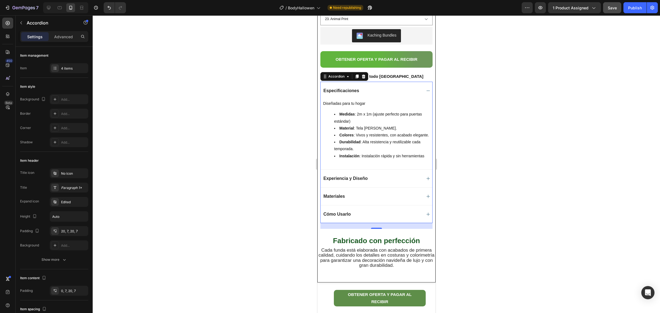
click at [478, 156] on div at bounding box center [377, 164] width 568 height 298
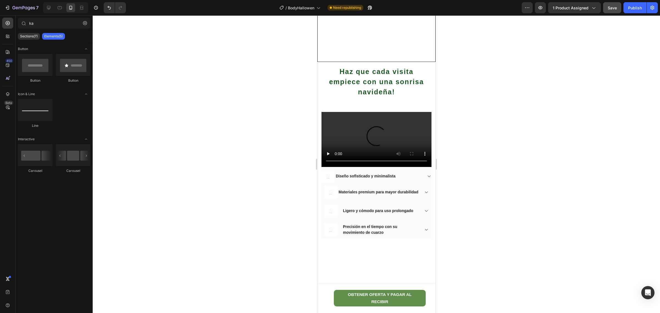
scroll to position [447, 0]
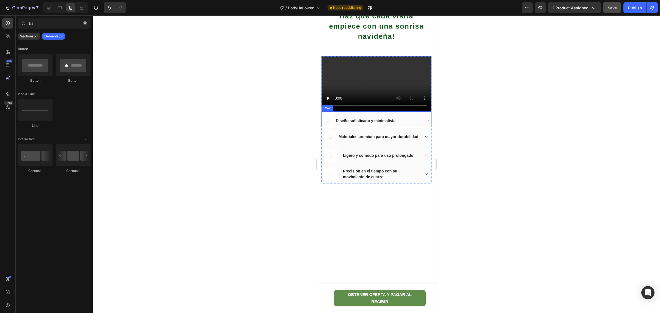
click at [358, 127] on div "Diseño sofisticado y minimalista Accordion" at bounding box center [383, 120] width 97 height 13
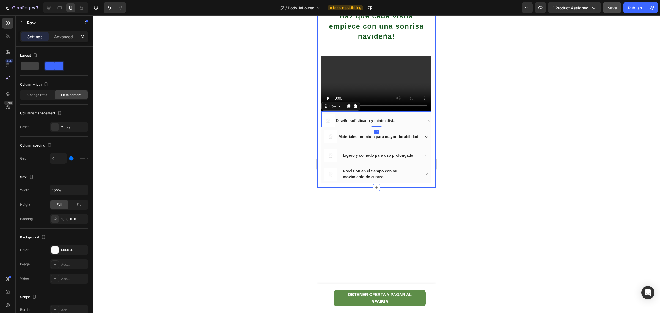
click at [426, 188] on div "Haz que cada visita empiece con una sonrisa navideña! Heading Row Video Image D…" at bounding box center [376, 96] width 118 height 181
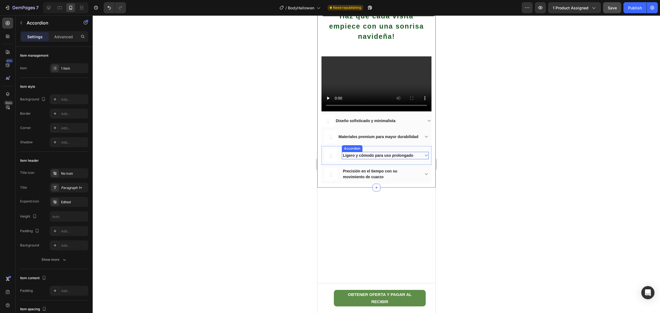
click at [416, 159] on div "Ligero y cómodo para uso prolongado" at bounding box center [385, 155] width 86 height 7
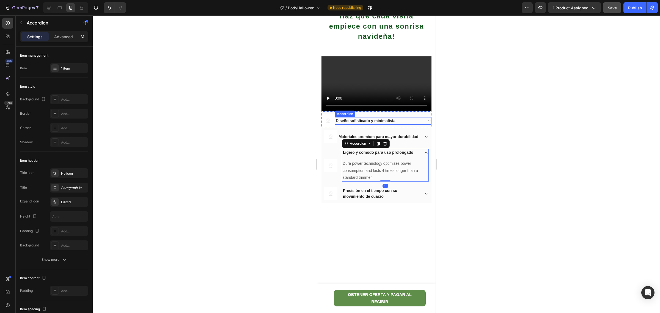
click at [372, 123] on span "Diseño sofisticado y minimalista" at bounding box center [366, 121] width 60 height 4
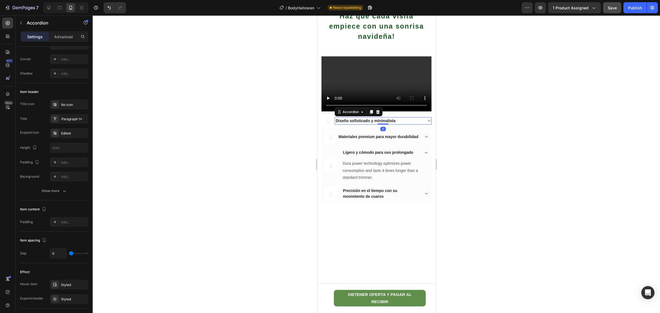
click at [380, 114] on icon at bounding box center [378, 112] width 4 height 4
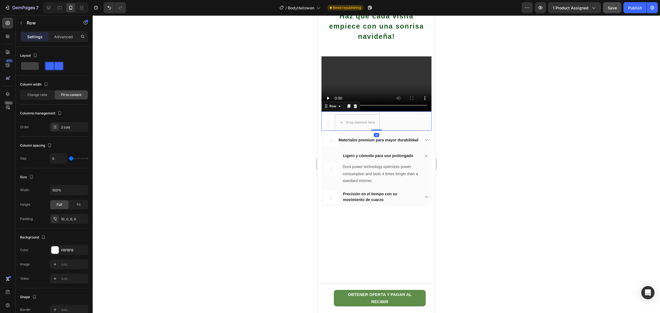
click at [415, 131] on div "Image Drop element here Row 0" at bounding box center [376, 120] width 110 height 19
click at [356, 108] on icon at bounding box center [356, 106] width 4 height 4
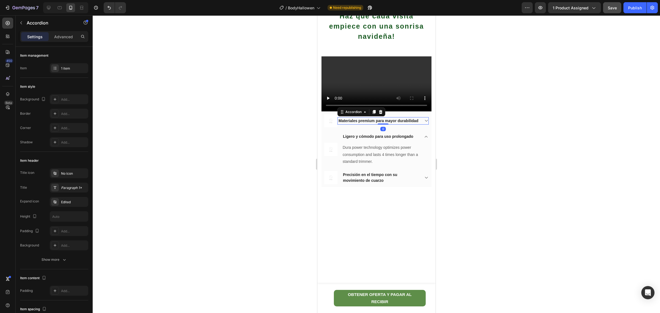
click at [380, 123] on span "Materiales premium para mayor durabilidad" at bounding box center [378, 121] width 80 height 4
click at [382, 114] on icon at bounding box center [380, 112] width 4 height 4
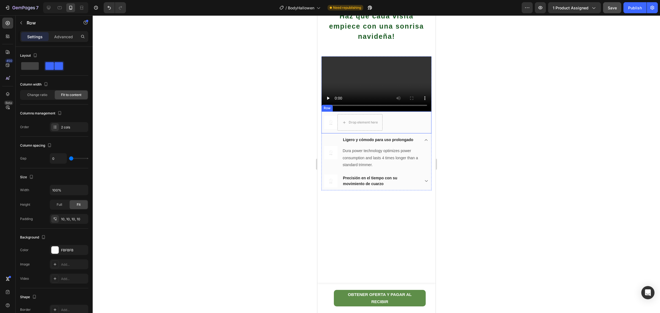
click at [418, 133] on div "Image Drop element here Row" at bounding box center [376, 122] width 110 height 22
click at [357, 108] on icon at bounding box center [355, 106] width 4 height 4
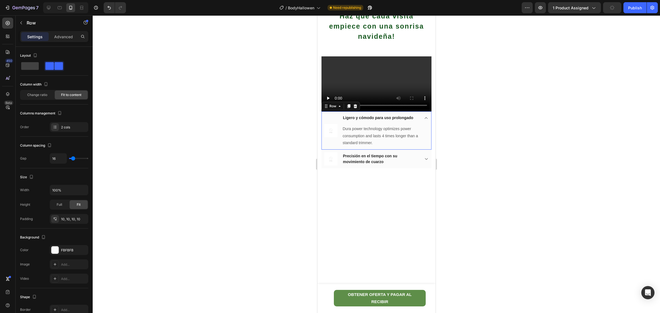
click at [425, 150] on div "Image Ligero y cómodo para uso prolongado Dura power technology optimizes power…" at bounding box center [376, 130] width 110 height 38
click at [356, 108] on icon at bounding box center [356, 106] width 4 height 4
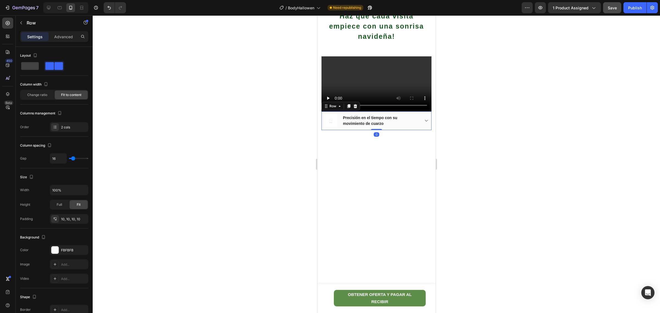
click at [424, 130] on div "Image Precisión en el tiempo con su movimiento de cuarzo Accordion Row 0" at bounding box center [376, 120] width 110 height 19
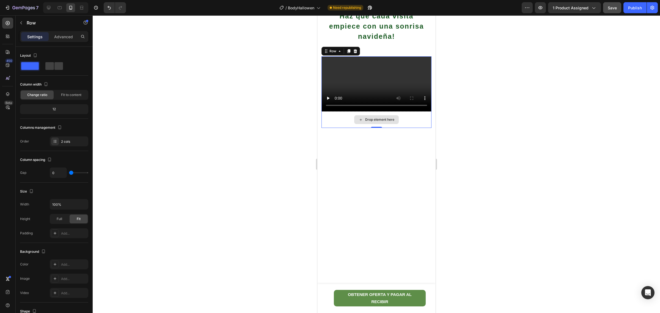
click at [421, 128] on div "Drop element here" at bounding box center [376, 119] width 110 height 17
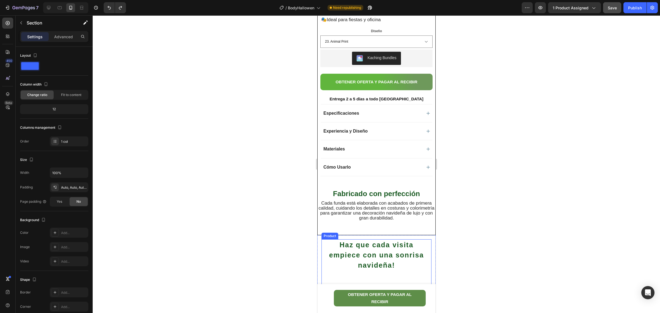
scroll to position [206, 0]
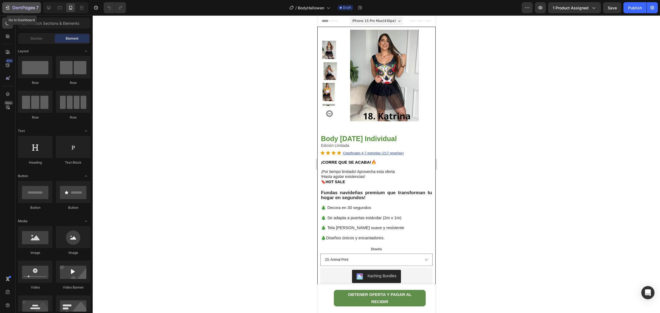
click at [20, 7] on icon "button" at bounding box center [19, 8] width 3 height 2
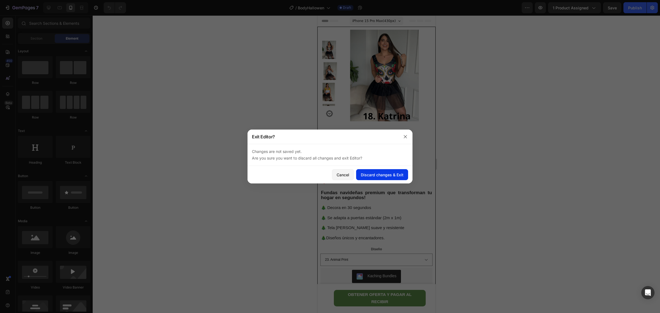
click at [378, 174] on div "Discard changes & Exit" at bounding box center [382, 175] width 43 height 6
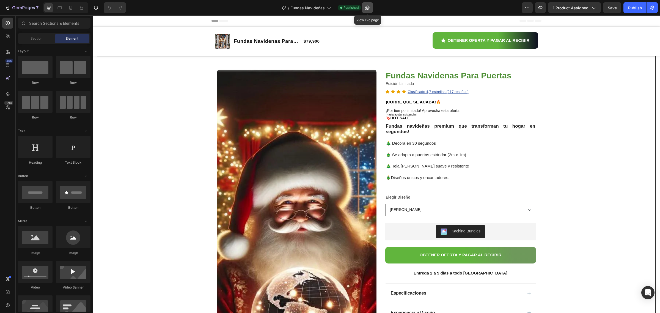
click at [369, 7] on icon "button" at bounding box center [368, 8] width 4 height 4
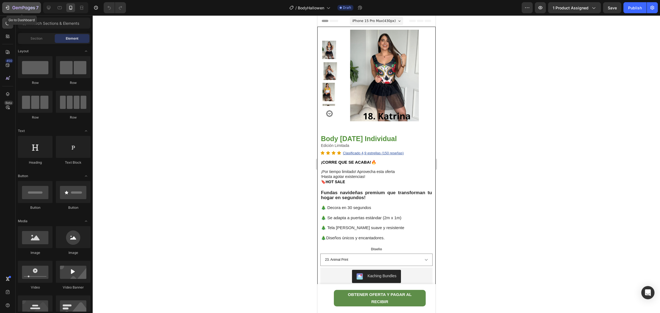
click at [5, 6] on icon "button" at bounding box center [8, 8] width 6 height 6
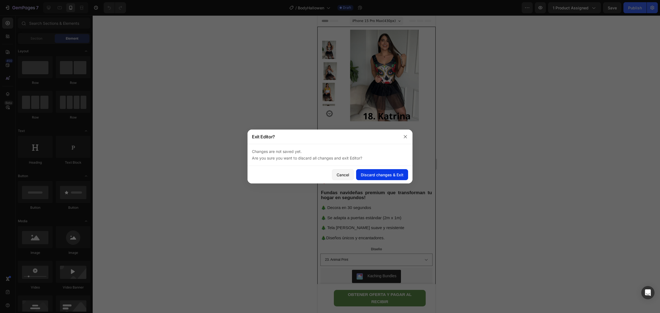
click at [369, 172] on div "Discard changes & Exit" at bounding box center [382, 175] width 43 height 6
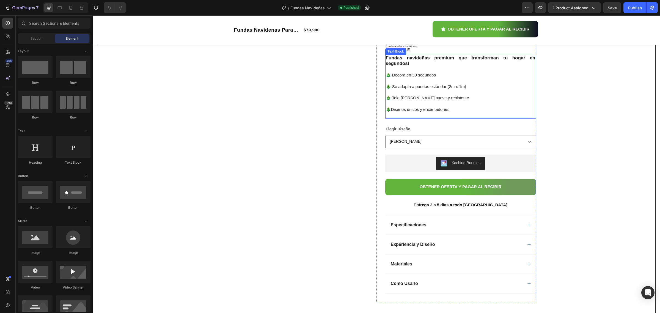
scroll to position [69, 0]
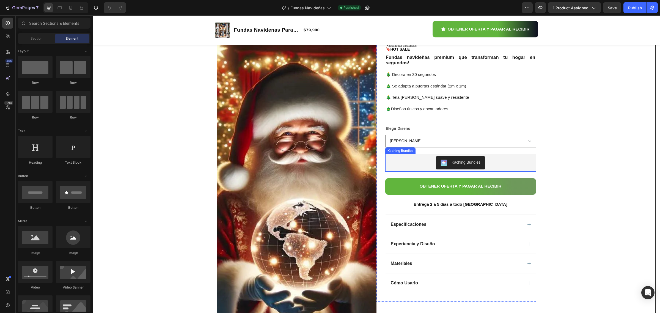
click at [404, 162] on div "Kaching Bundles" at bounding box center [461, 162] width 146 height 13
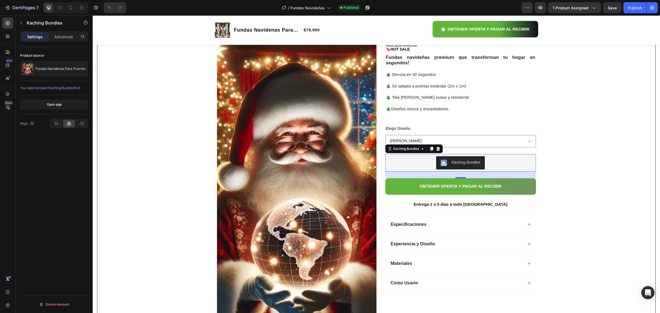
click at [461, 163] on div "Kaching Bundles" at bounding box center [466, 163] width 29 height 6
click at [466, 158] on button "Kaching Bundles" at bounding box center [460, 162] width 49 height 13
click at [505, 161] on div "Kaching Bundles" at bounding box center [461, 162] width 146 height 13
click at [408, 151] on div "Kaching Bundles" at bounding box center [406, 148] width 28 height 5
